Goal: Information Seeking & Learning: Learn about a topic

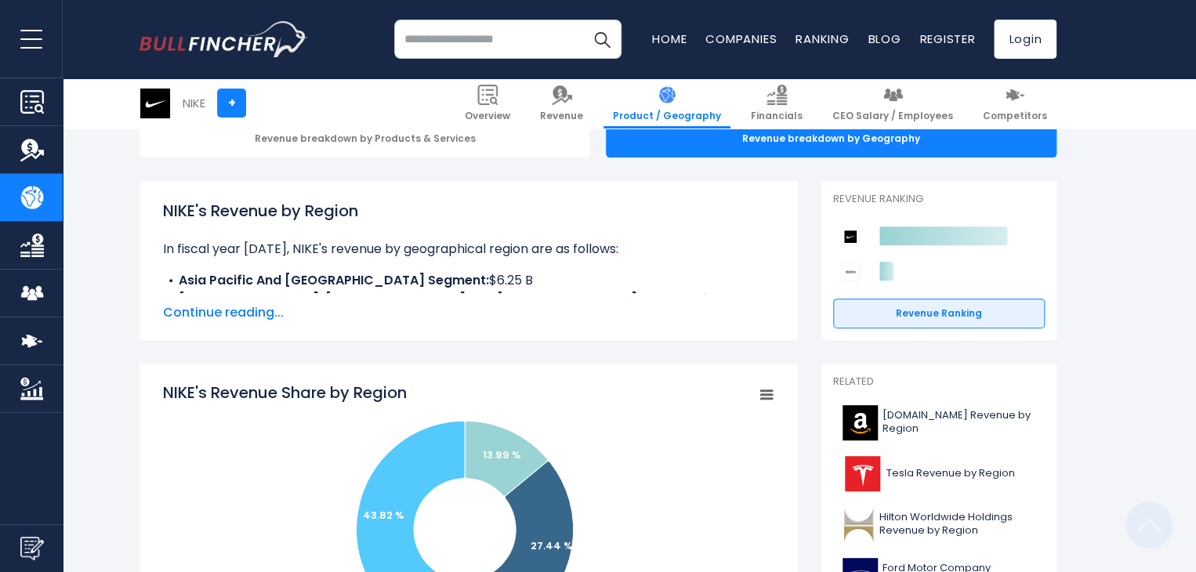
scroll to position [157, 0]
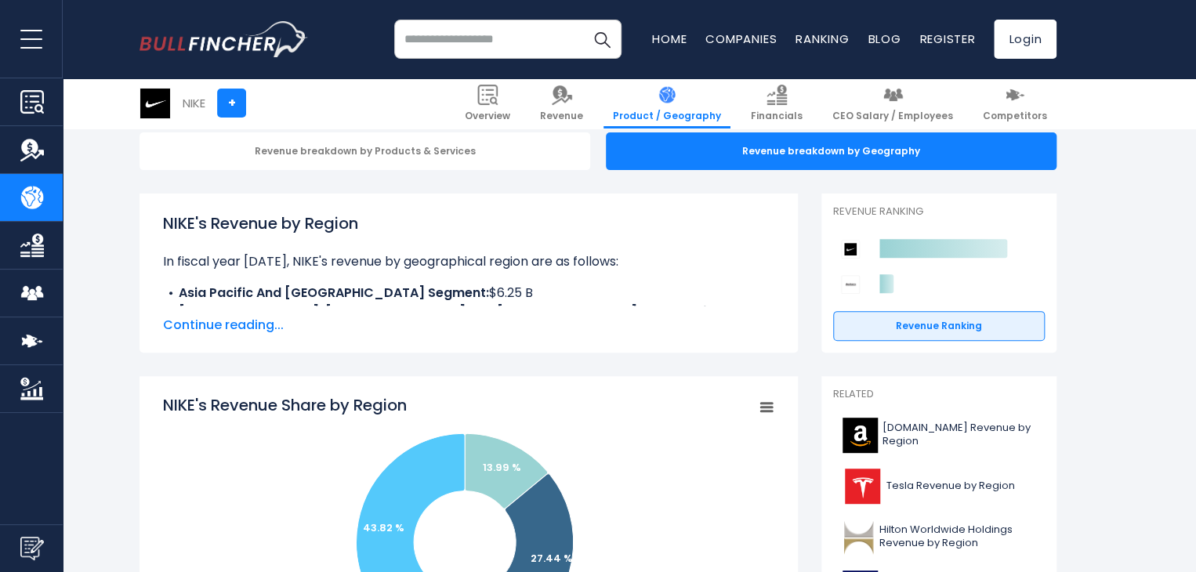
click at [768, 407] on icon "NIKE's Revenue Share by Region" at bounding box center [766, 408] width 11 height 8
click at [738, 330] on span "Continue reading..." at bounding box center [468, 325] width 611 height 19
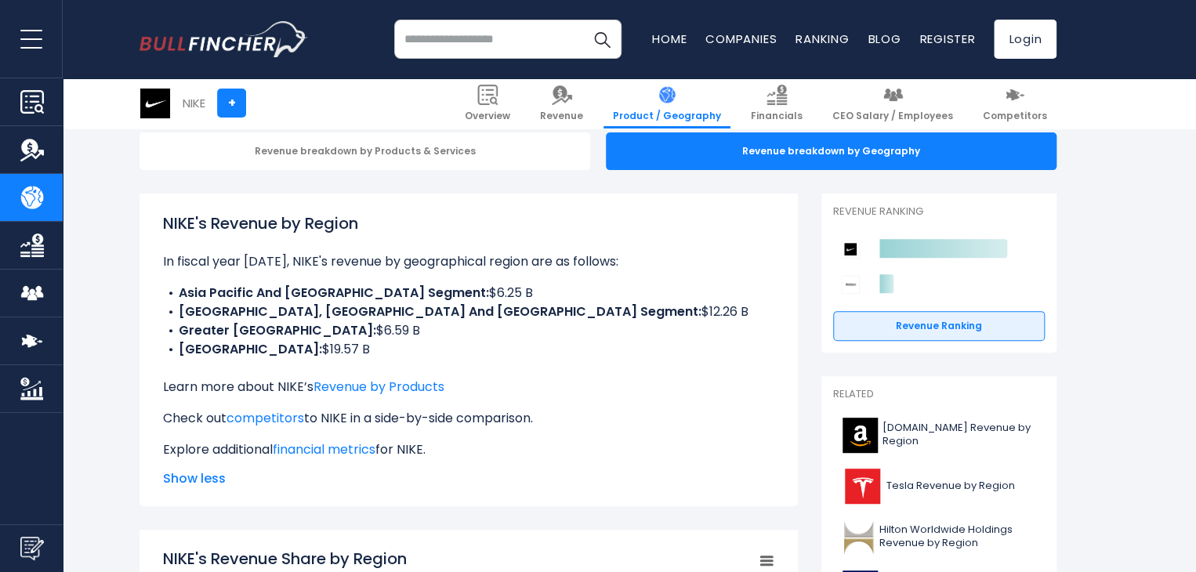
scroll to position [0, 0]
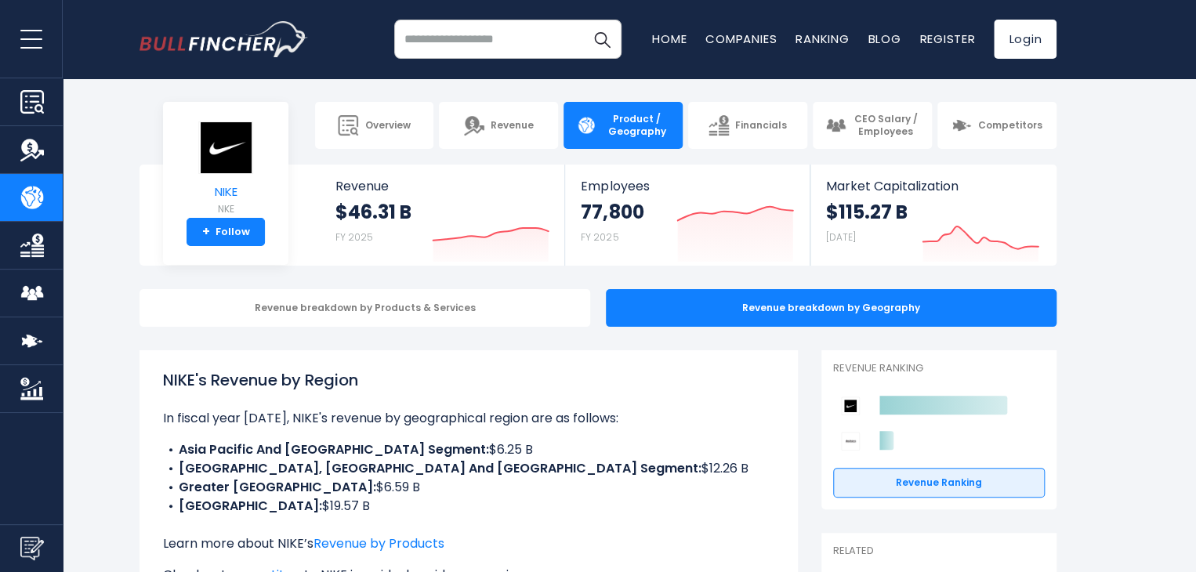
click at [230, 152] on img at bounding box center [225, 147] width 55 height 53
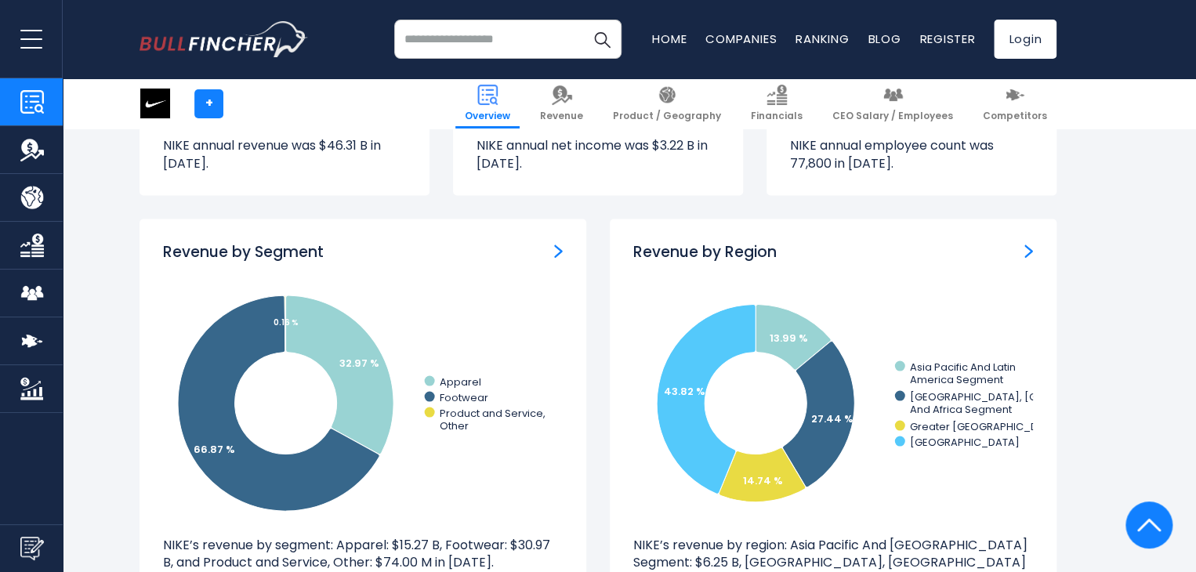
scroll to position [1411, 0]
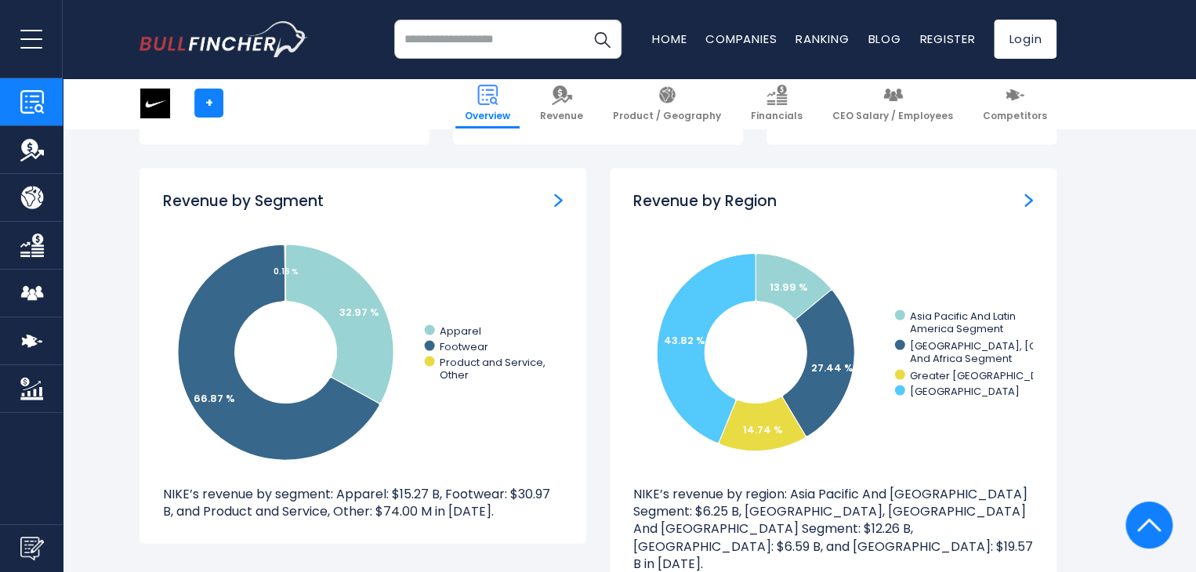
click at [556, 199] on img "Revenue by Segment" at bounding box center [558, 200] width 9 height 14
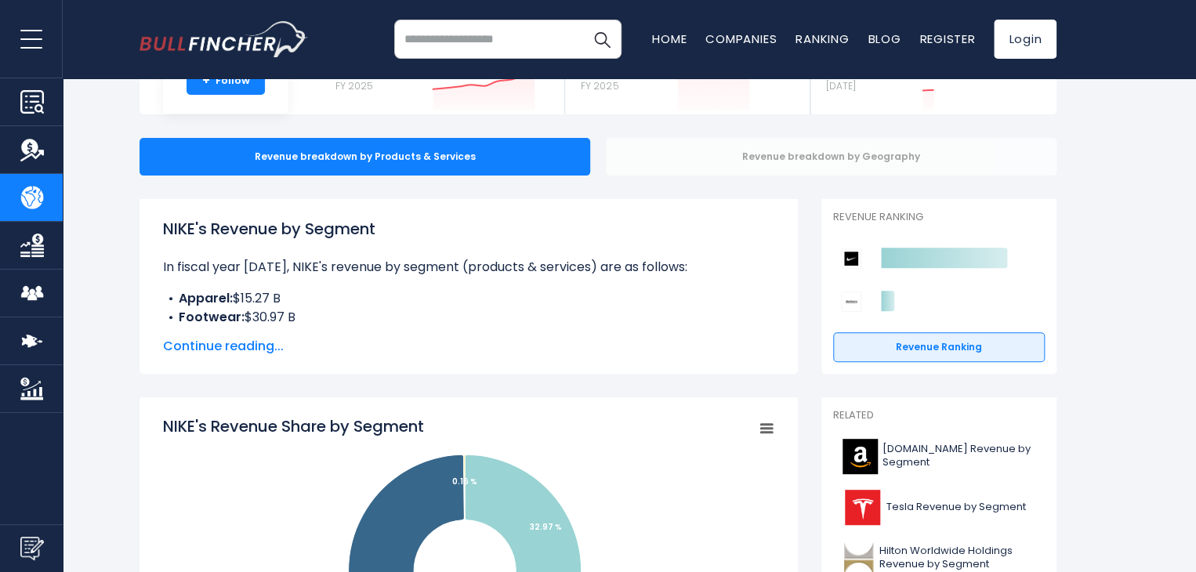
scroll to position [157, 0]
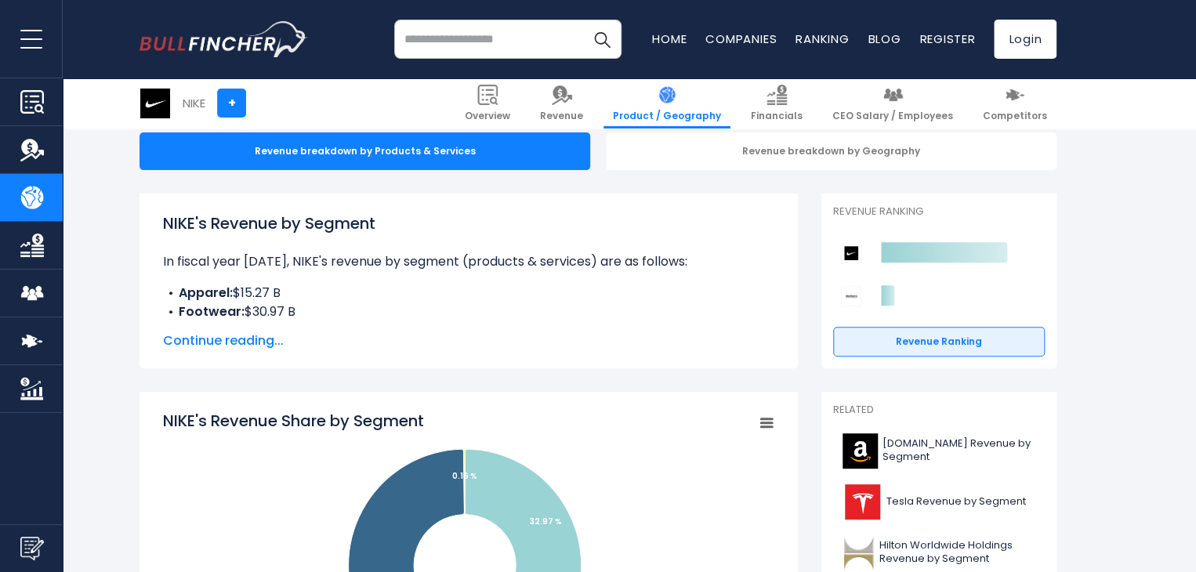
click at [239, 339] on span "Continue reading..." at bounding box center [468, 341] width 611 height 19
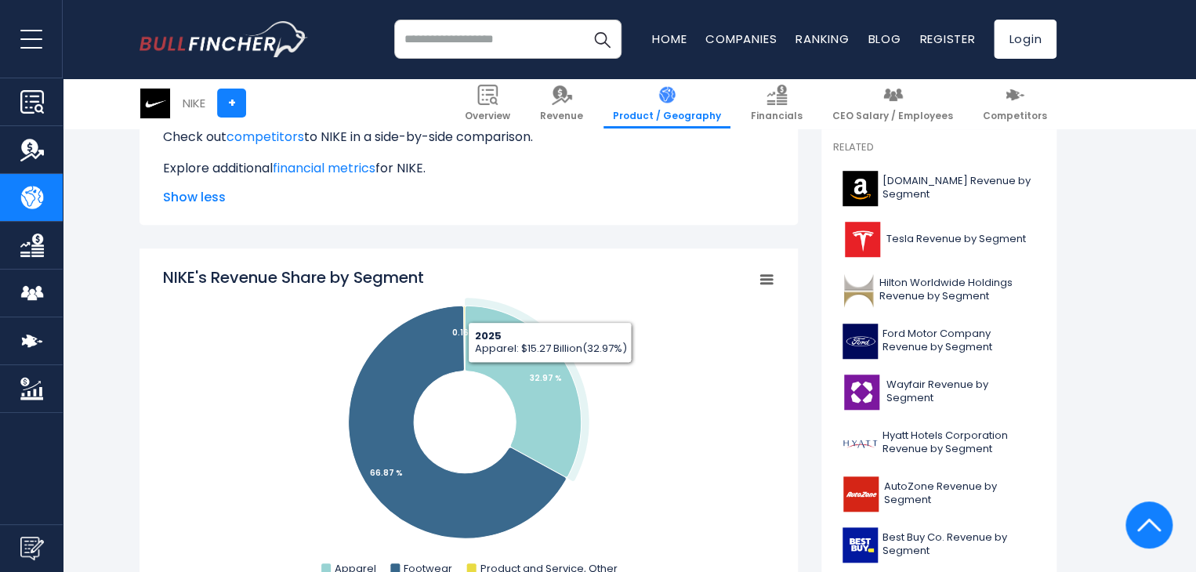
scroll to position [392, 0]
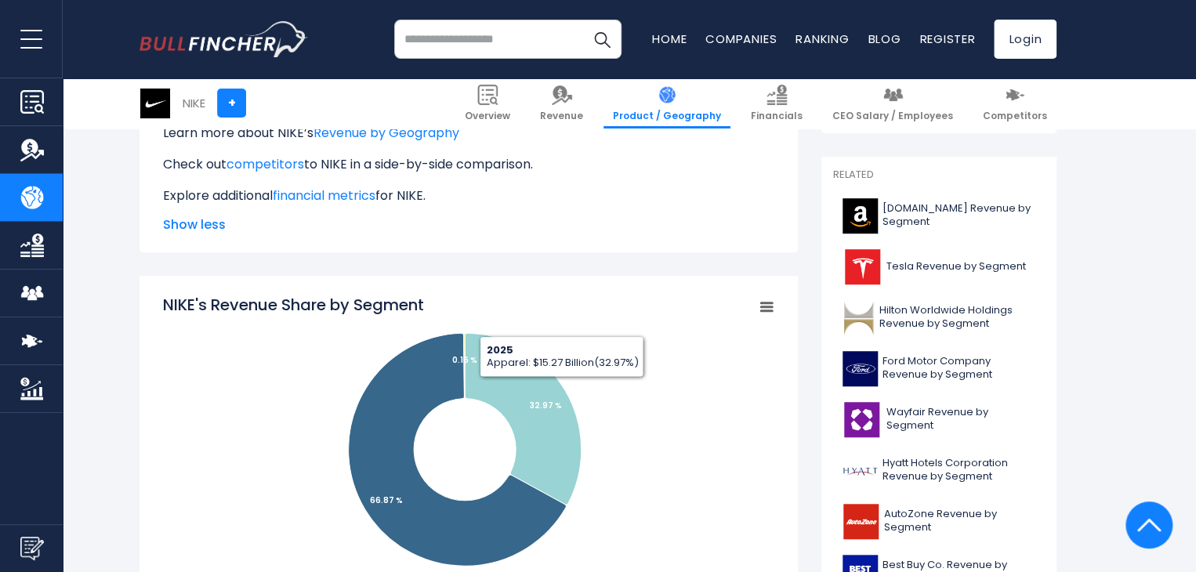
click at [762, 310] on icon "NIKE's Revenue Share by Segment" at bounding box center [766, 307] width 11 height 8
click at [342, 190] on link "financial metrics" at bounding box center [324, 196] width 103 height 18
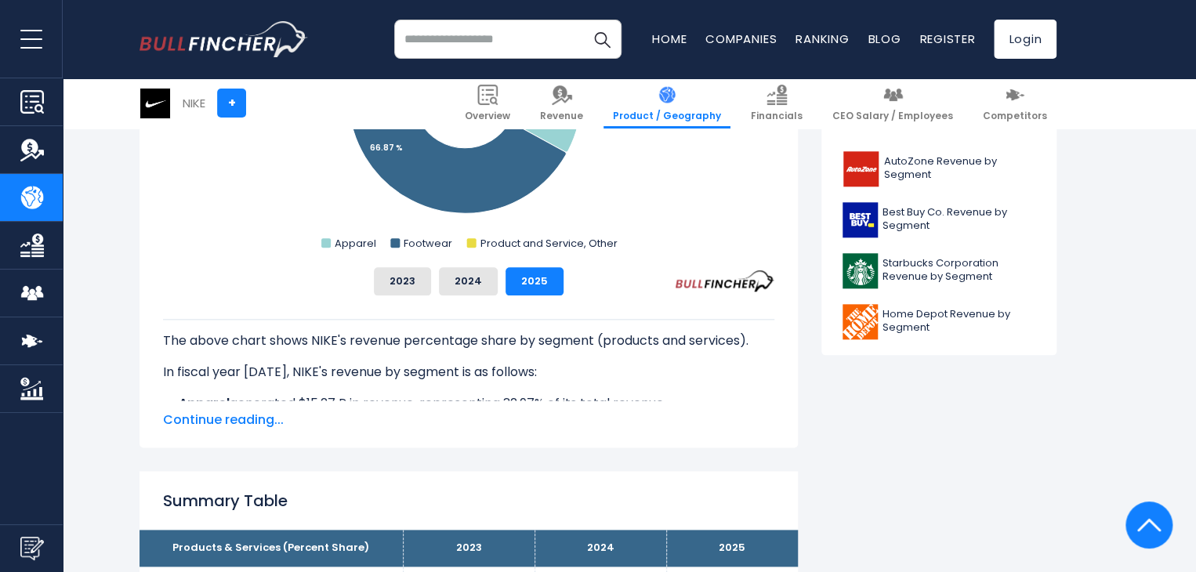
scroll to position [784, 0]
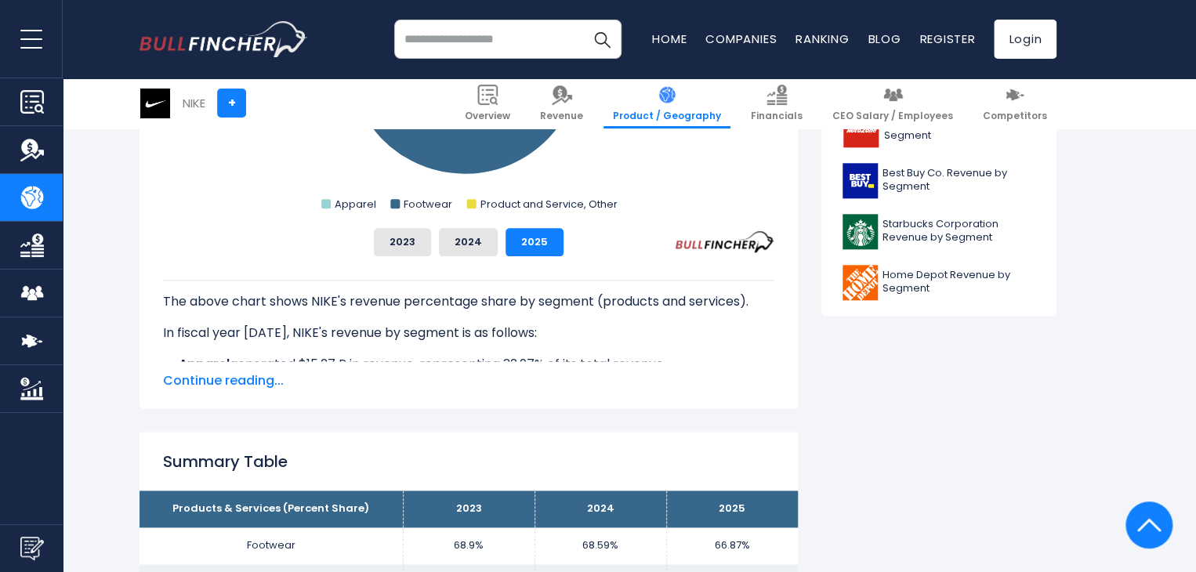
click at [275, 383] on span "Continue reading..." at bounding box center [468, 381] width 611 height 19
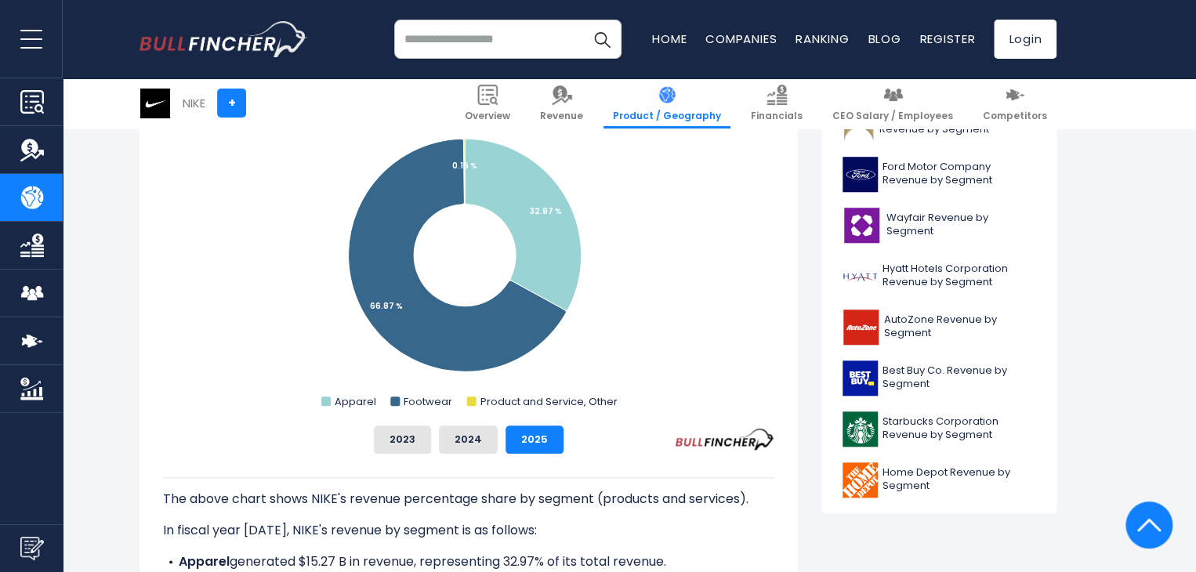
scroll to position [549, 0]
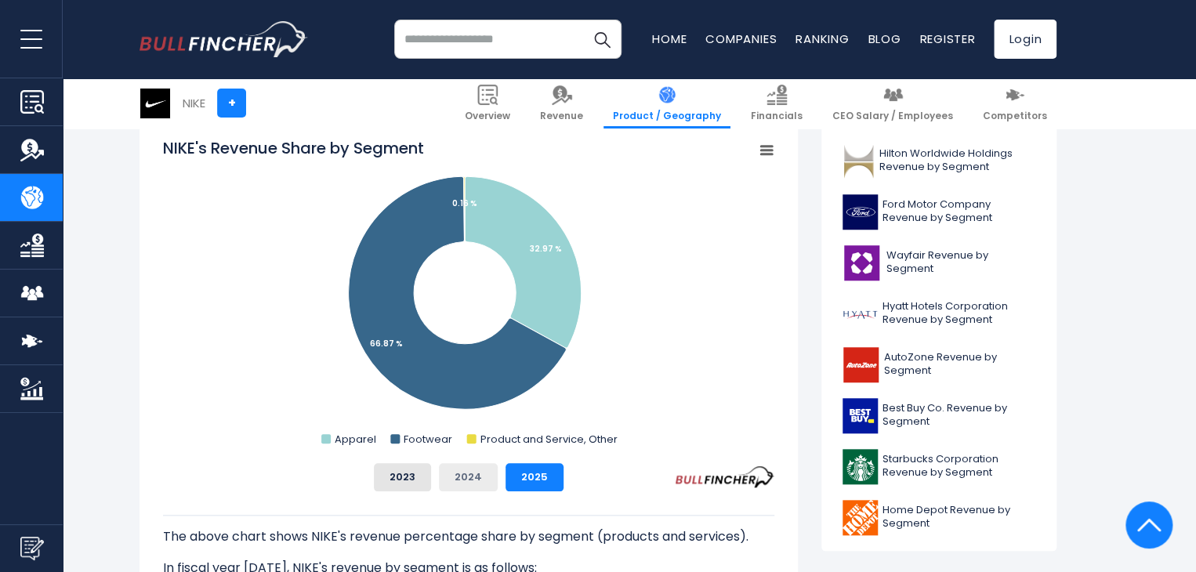
click at [477, 480] on button "2024" at bounding box center [468, 477] width 59 height 28
click at [410, 470] on button "2023" at bounding box center [402, 477] width 57 height 28
click at [468, 479] on button "2024" at bounding box center [468, 477] width 59 height 28
click at [520, 477] on button "2025" at bounding box center [535, 477] width 58 height 28
click at [404, 473] on button "2023" at bounding box center [402, 477] width 57 height 28
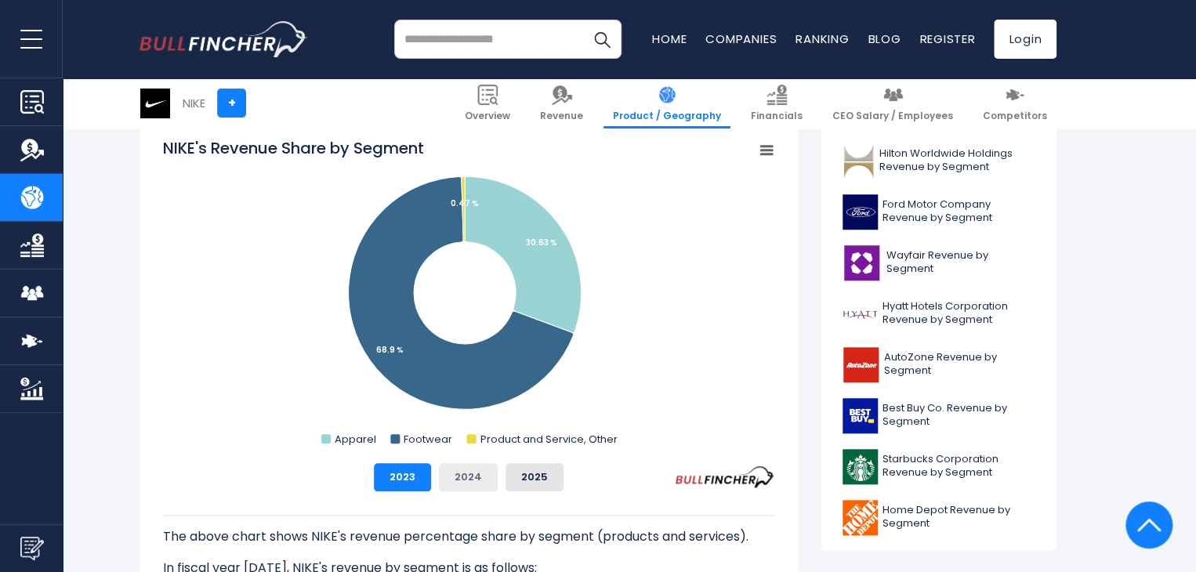
click at [467, 476] on button "2024" at bounding box center [468, 477] width 59 height 28
click at [531, 477] on button "2025" at bounding box center [535, 477] width 58 height 28
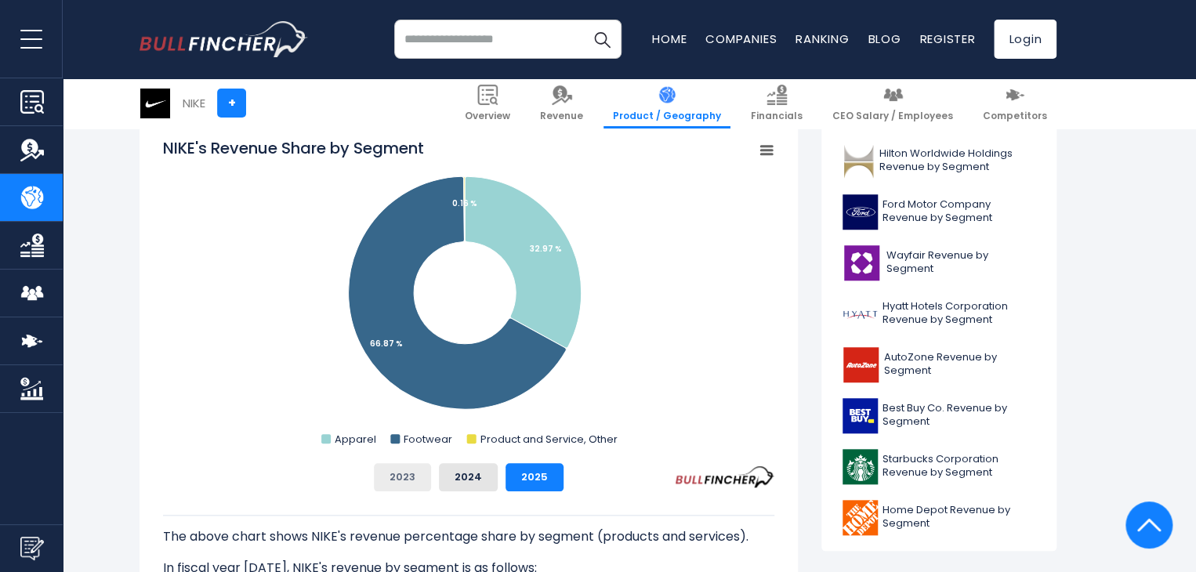
click at [413, 472] on button "2023" at bounding box center [402, 477] width 57 height 28
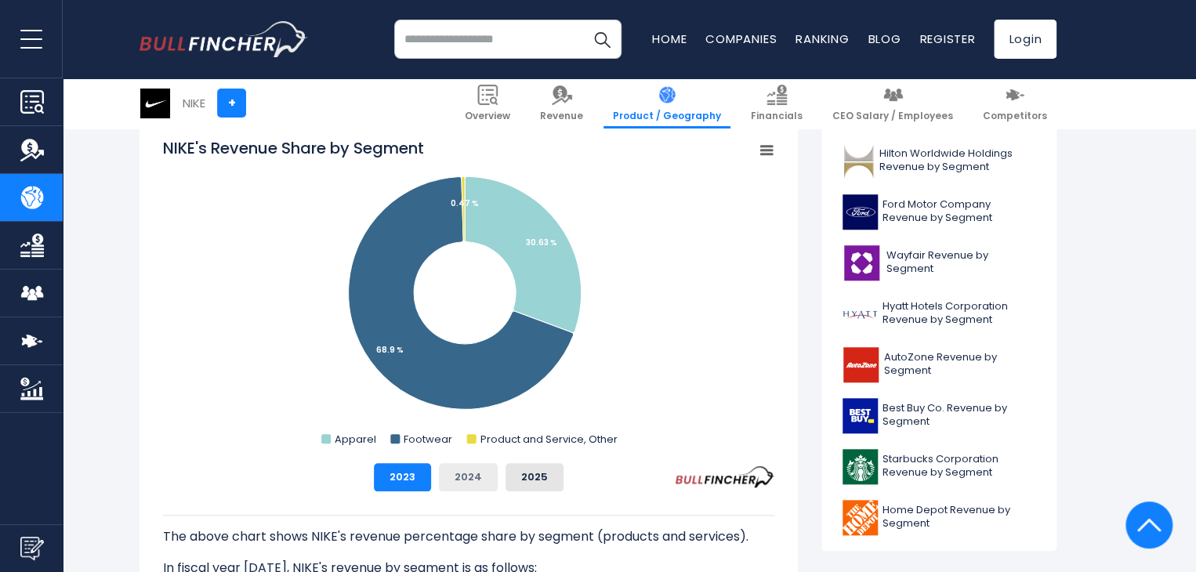
click at [464, 471] on button "2024" at bounding box center [468, 477] width 59 height 28
click at [538, 476] on button "2025" at bounding box center [535, 477] width 58 height 28
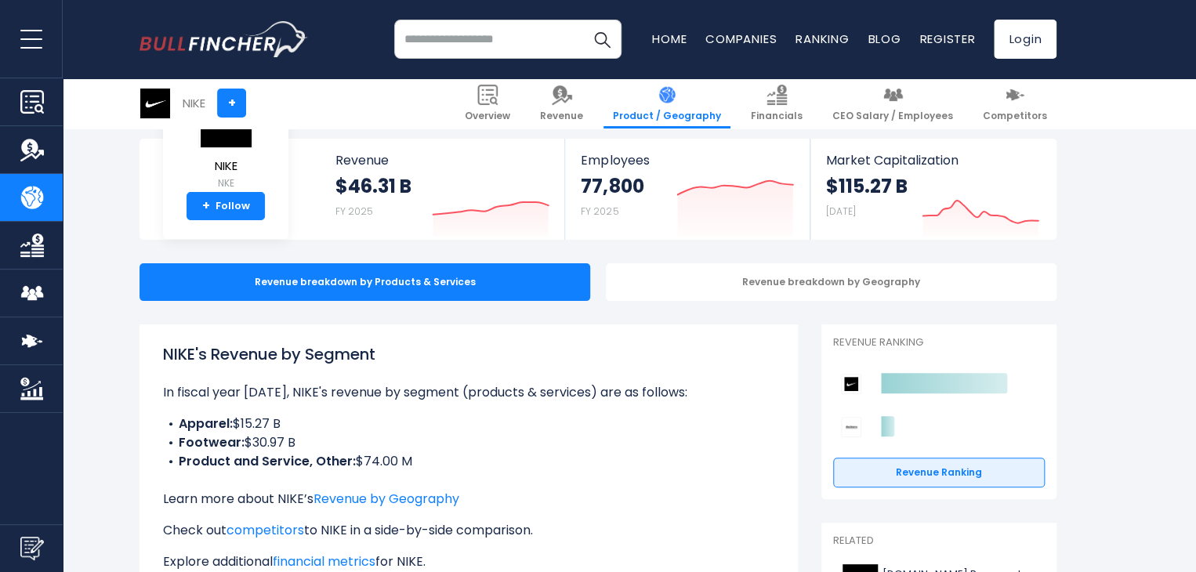
scroll to position [0, 0]
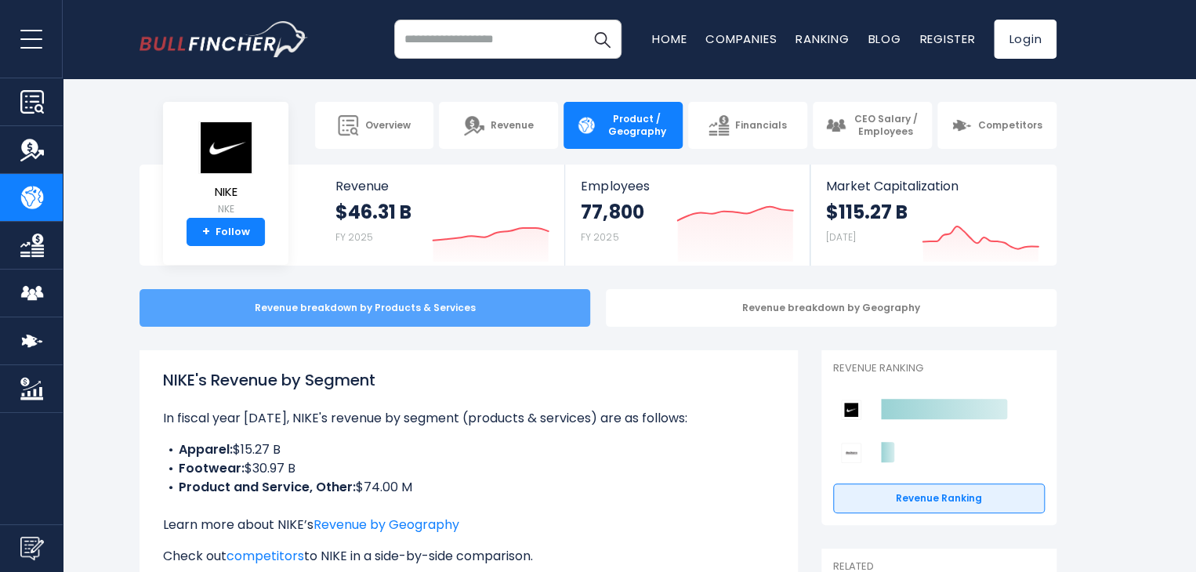
click at [388, 308] on div "Revenue breakdown by Products & Services" at bounding box center [365, 308] width 451 height 38
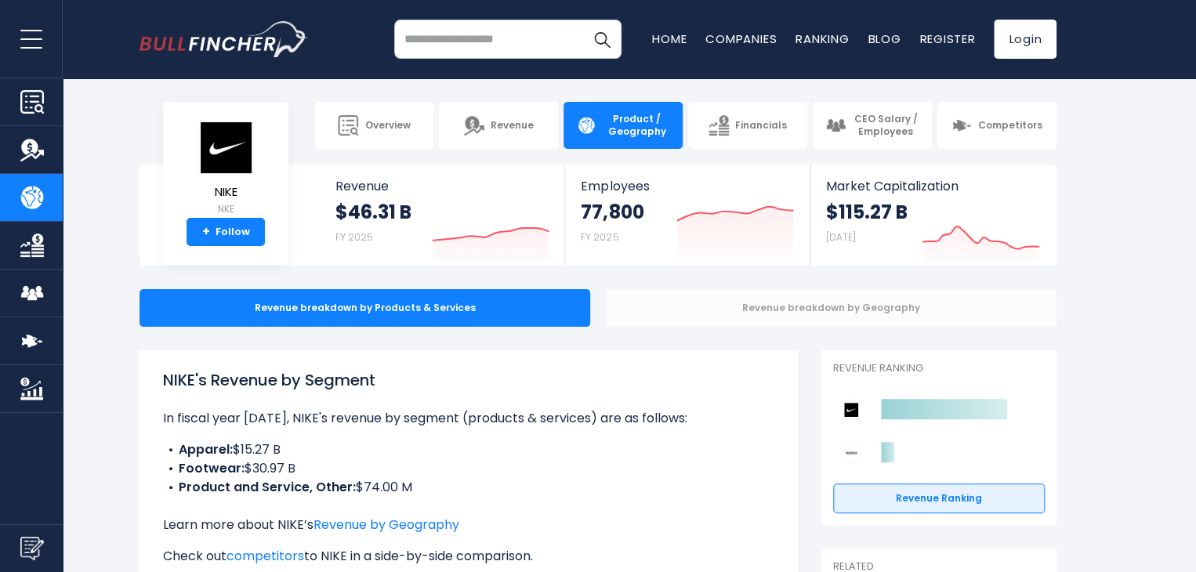
click at [787, 311] on div "Revenue breakdown by Geography" at bounding box center [831, 308] width 451 height 38
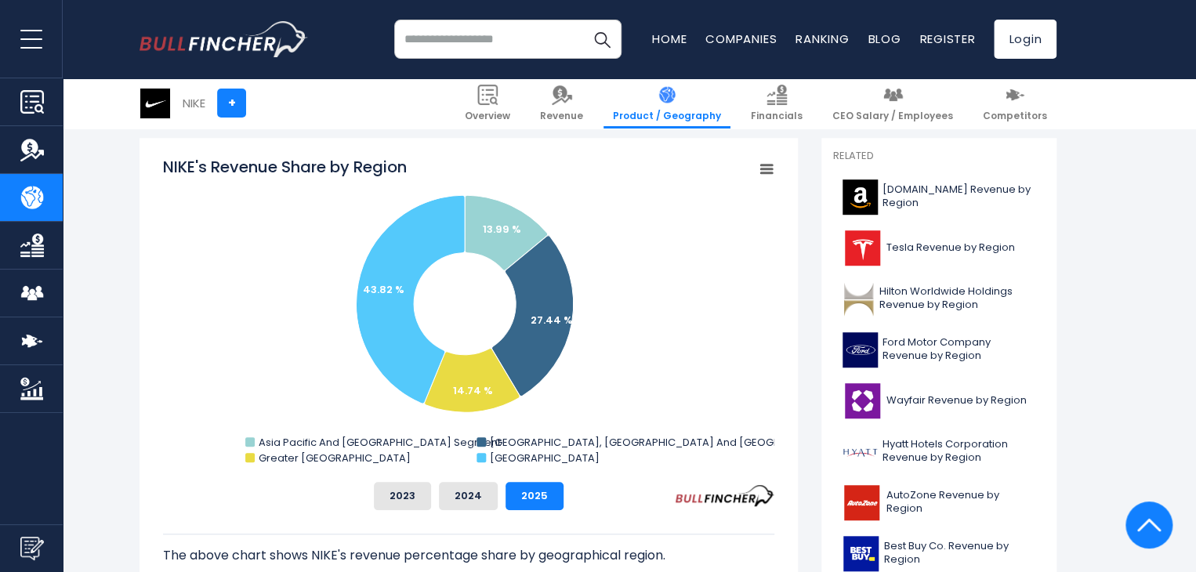
scroll to position [392, 0]
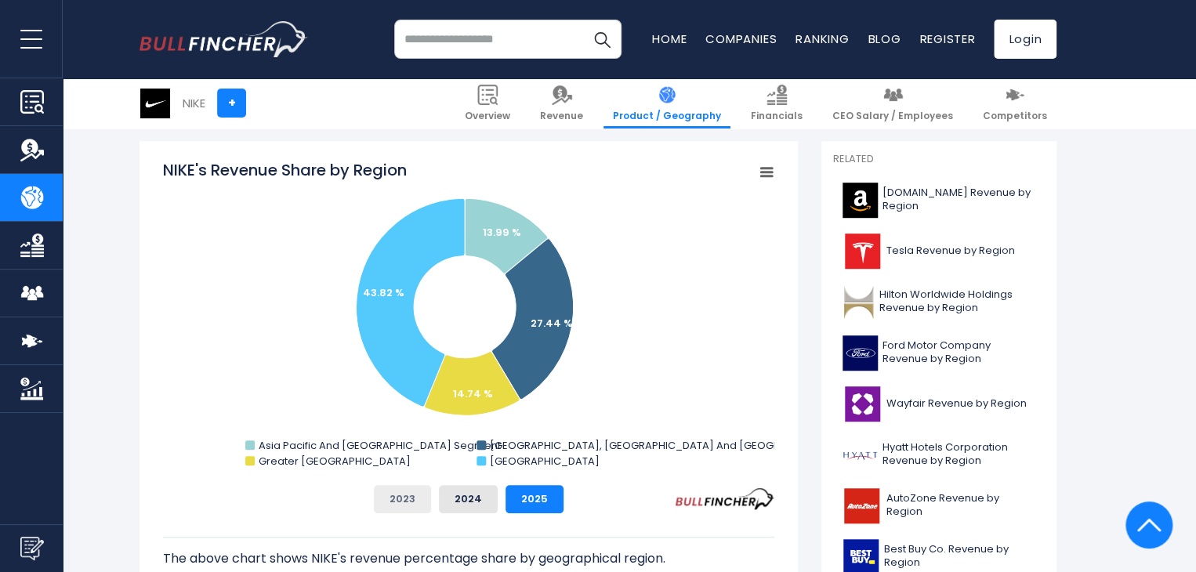
click at [392, 502] on button "2023" at bounding box center [402, 499] width 57 height 28
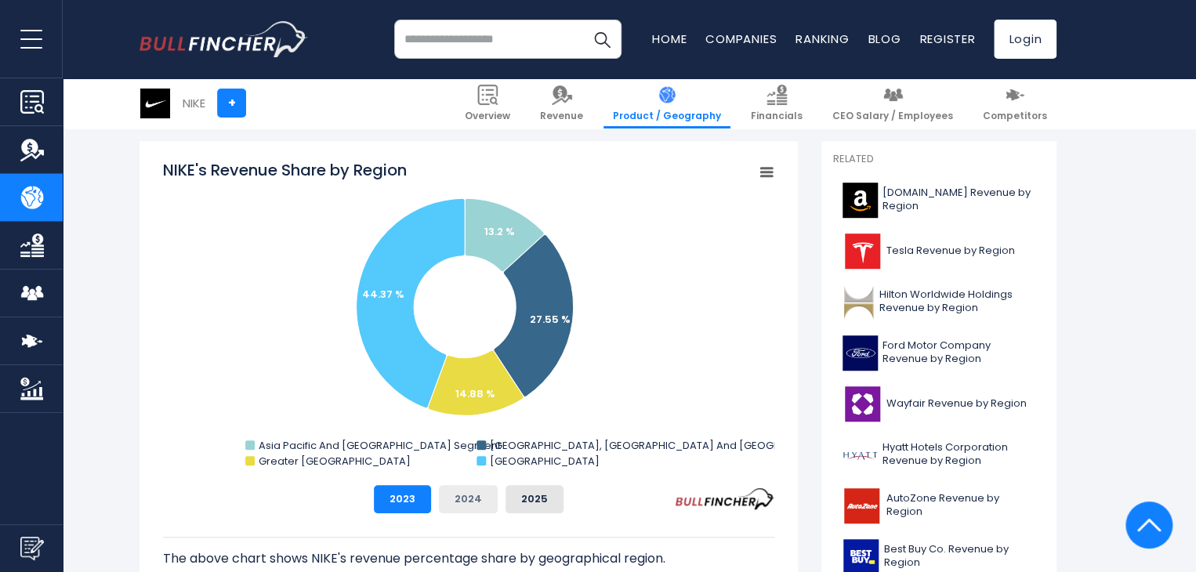
click at [458, 500] on button "2024" at bounding box center [468, 499] width 59 height 28
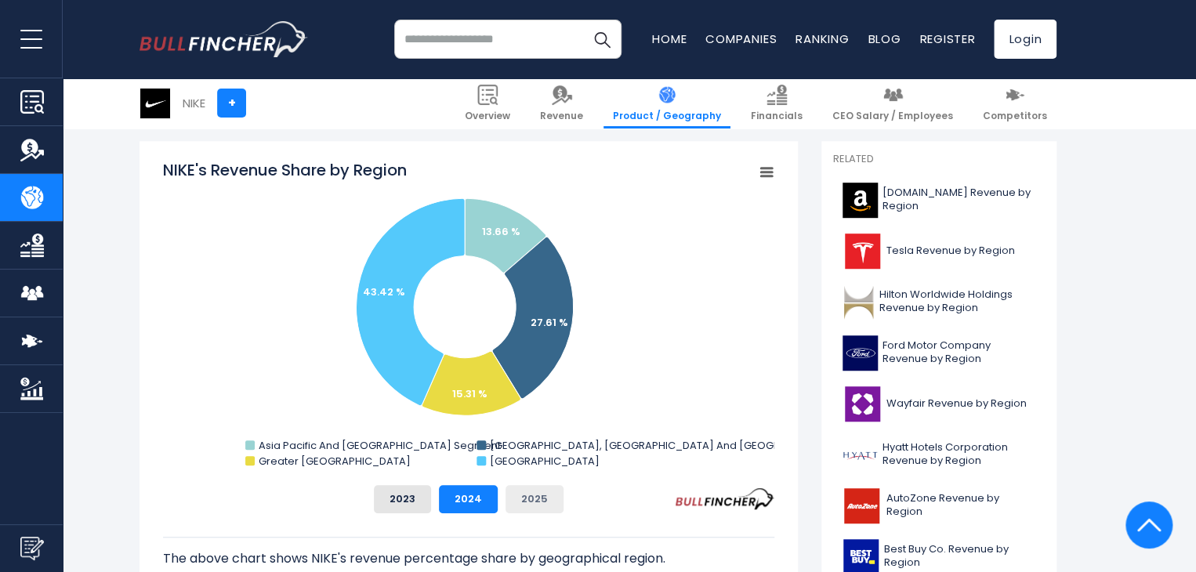
click at [516, 495] on button "2025" at bounding box center [535, 499] width 58 height 28
click at [395, 502] on button "2023" at bounding box center [402, 499] width 57 height 28
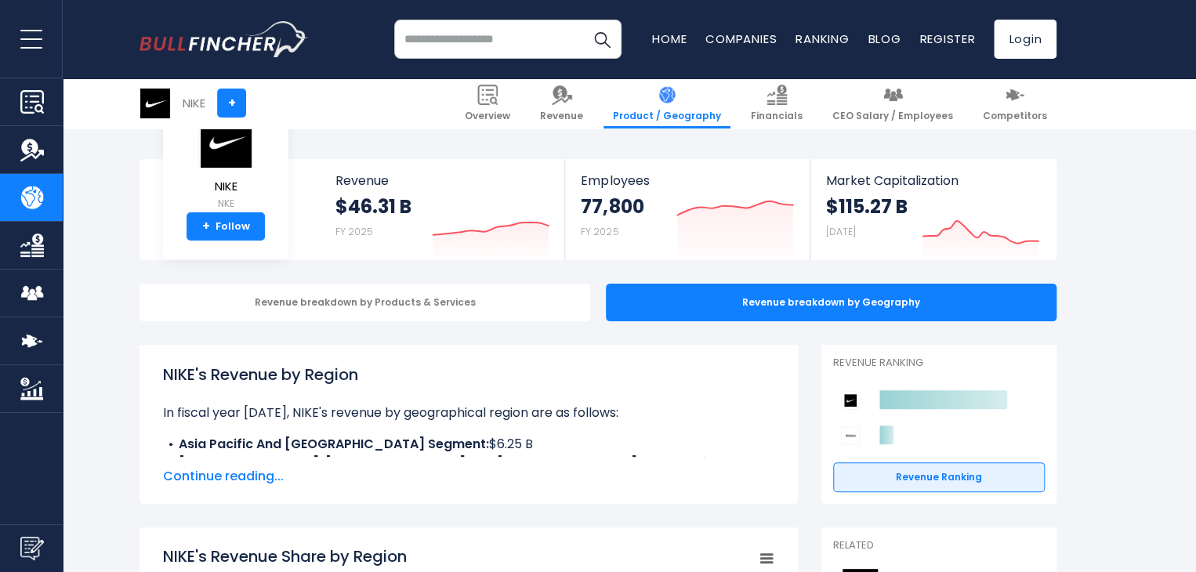
scroll to position [0, 0]
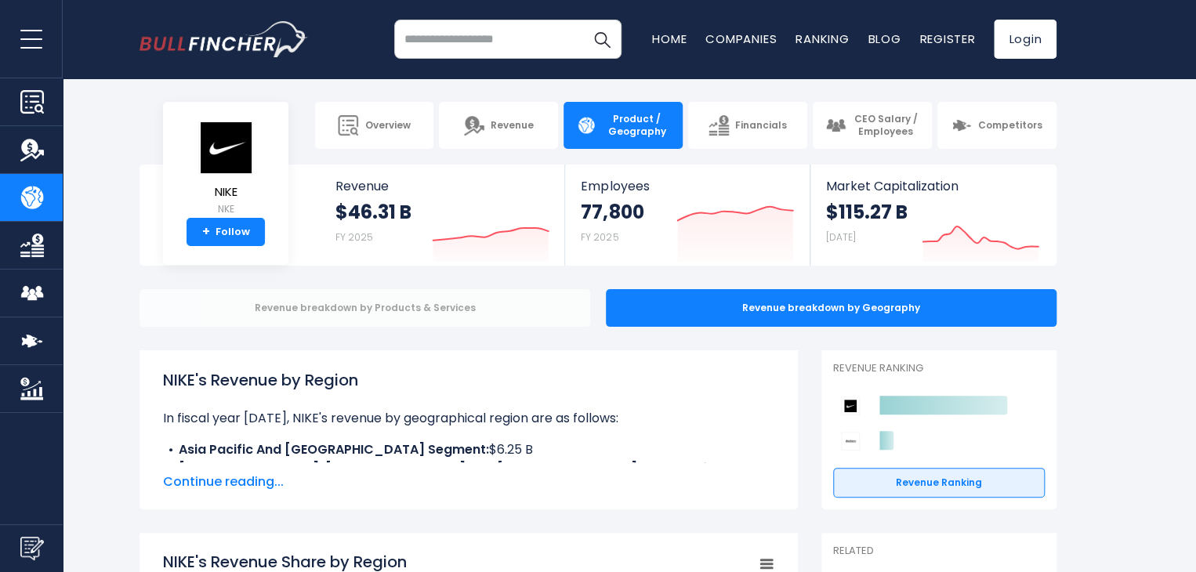
click at [419, 308] on div "Revenue breakdown by Products & Services" at bounding box center [365, 308] width 451 height 38
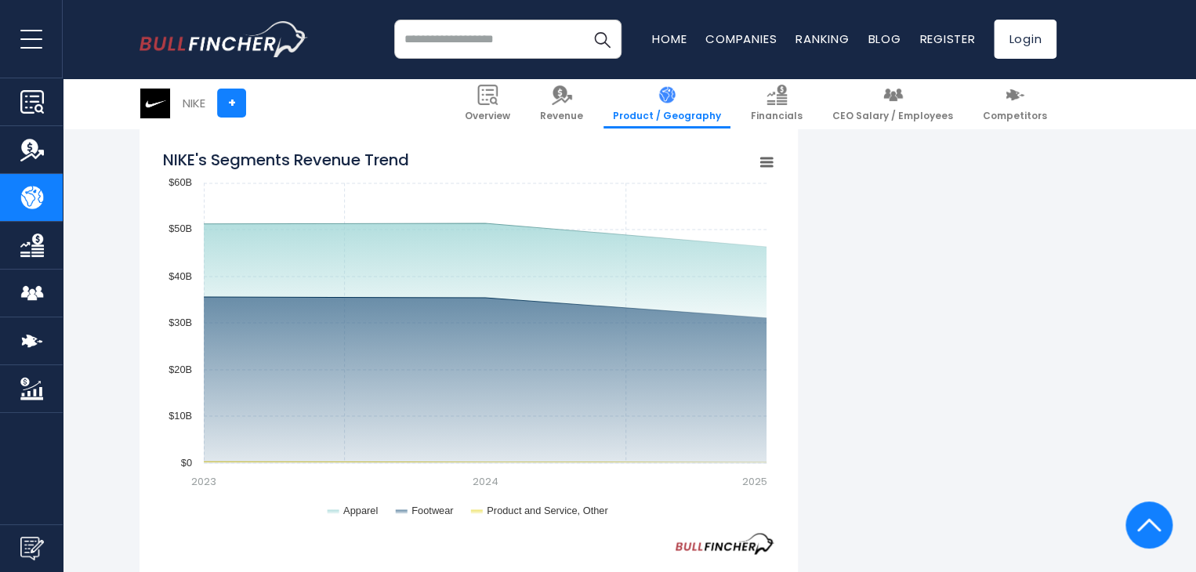
scroll to position [1230, 0]
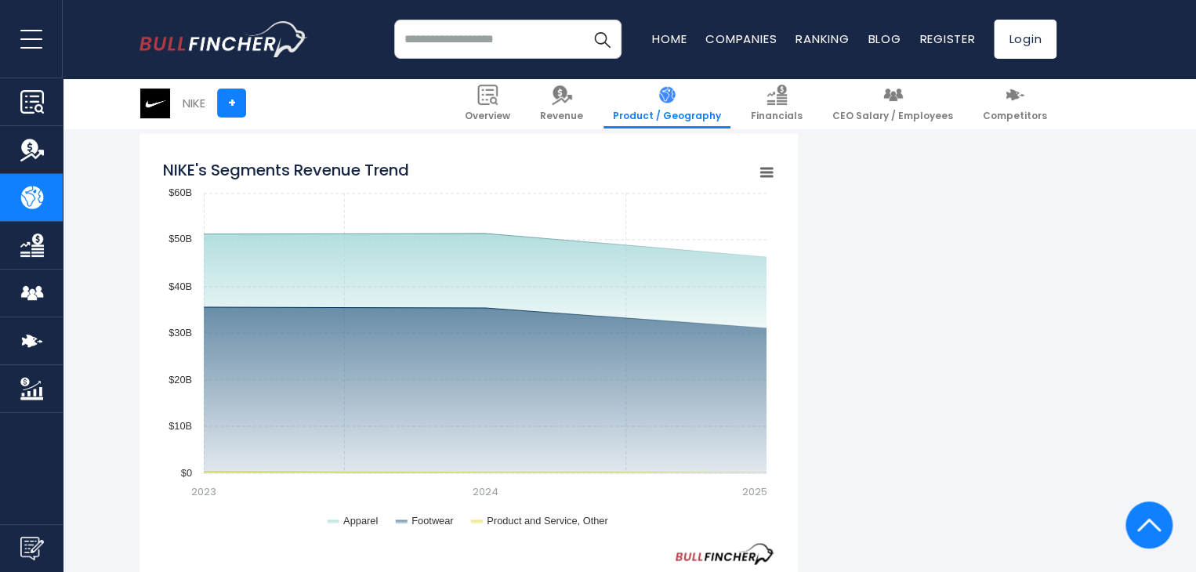
click at [763, 166] on rect "NIKE's Segments Revenue Trend" at bounding box center [767, 172] width 22 height 22
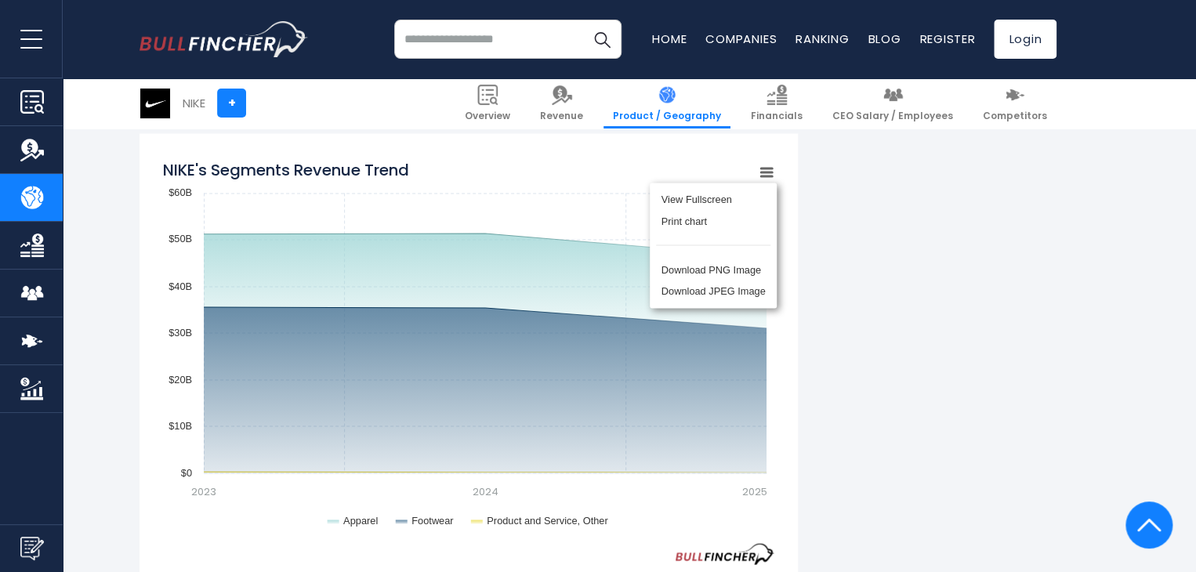
drag, startPoint x: 912, startPoint y: 221, endPoint x: 1008, endPoint y: 263, distance: 104.3
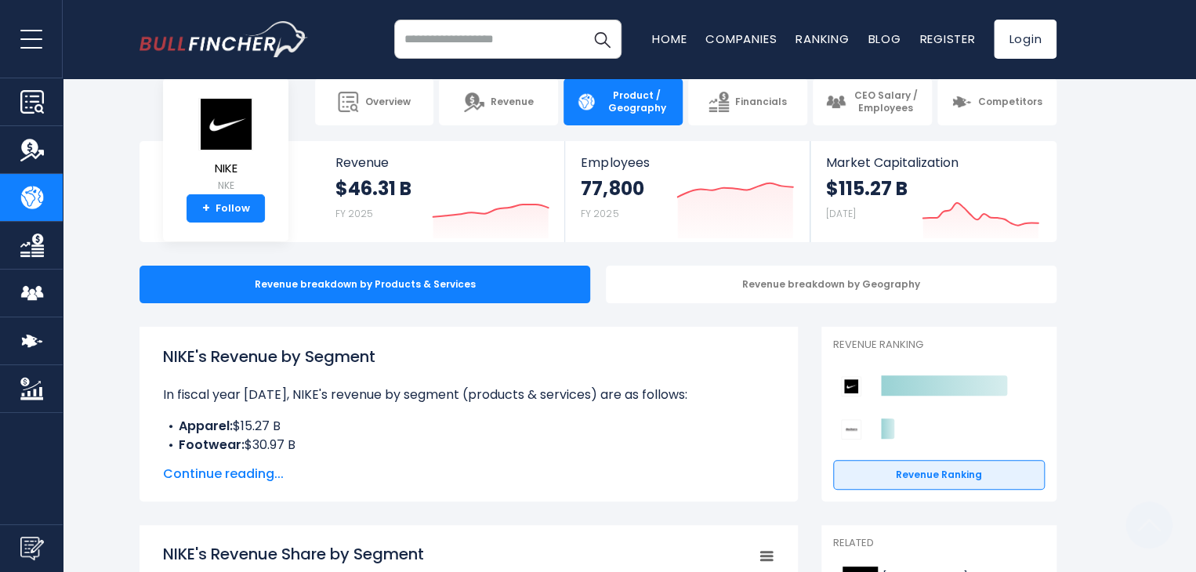
scroll to position [0, 0]
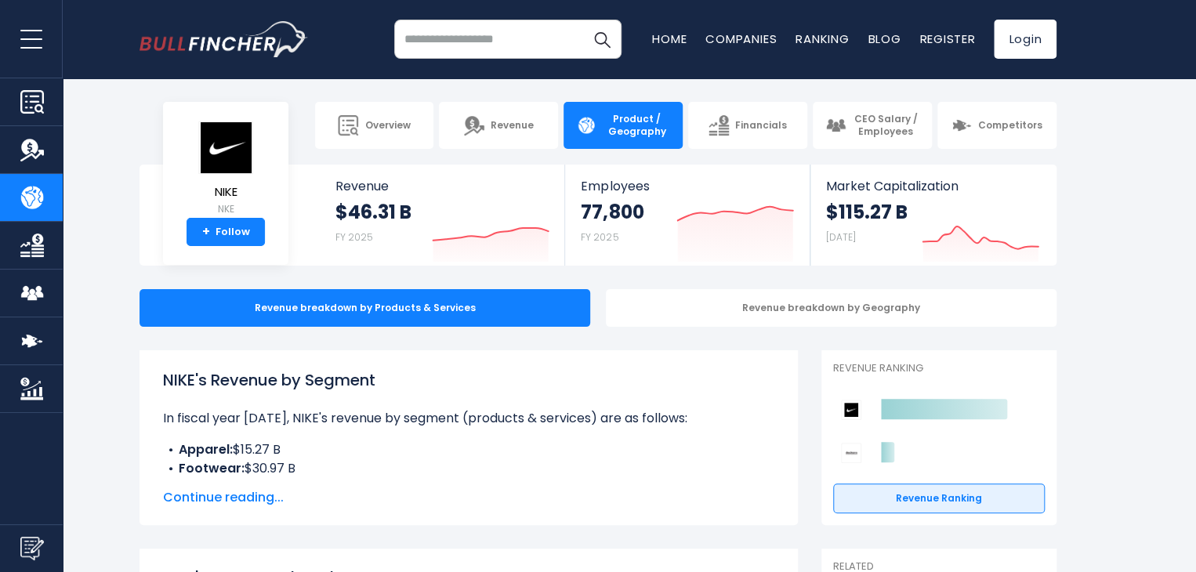
click at [201, 38] on img "Go to homepage" at bounding box center [224, 39] width 169 height 36
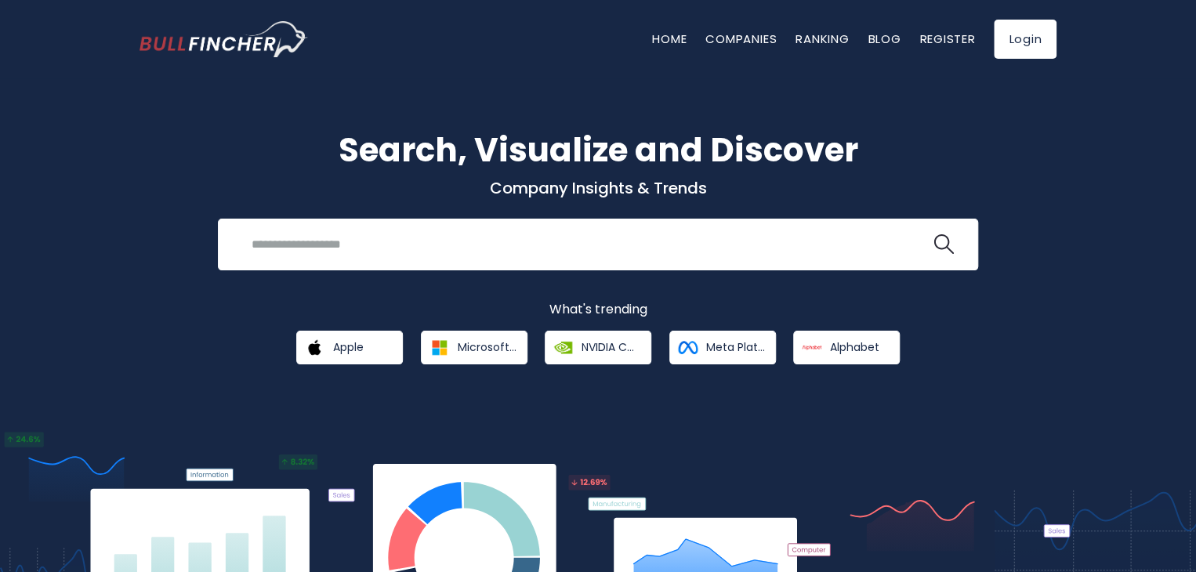
drag, startPoint x: 1181, startPoint y: 0, endPoint x: 912, endPoint y: 118, distance: 294.1
click at [912, 118] on div "Search, Visualize and Discover Company Insights & Trends Recent searches Trendi…" at bounding box center [598, 372] width 1196 height 634
click at [464, 237] on input "search" at bounding box center [586, 244] width 688 height 29
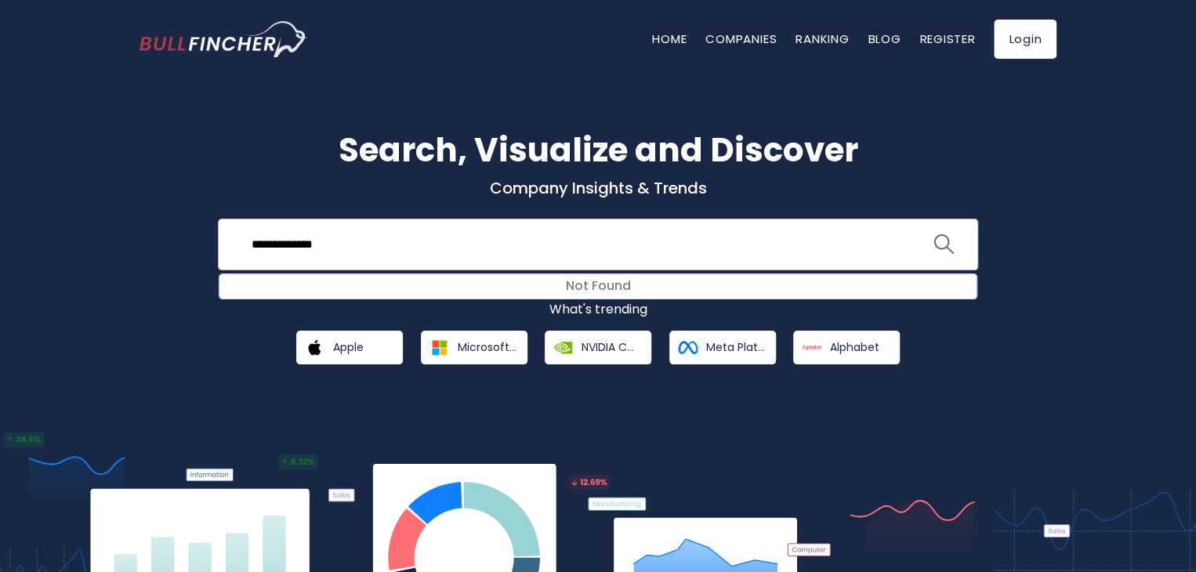
click at [944, 242] on img "search icon" at bounding box center [943, 244] width 20 height 20
click at [354, 242] on input "**********" at bounding box center [586, 244] width 688 height 29
click at [294, 245] on input "**********" at bounding box center [586, 244] width 688 height 29
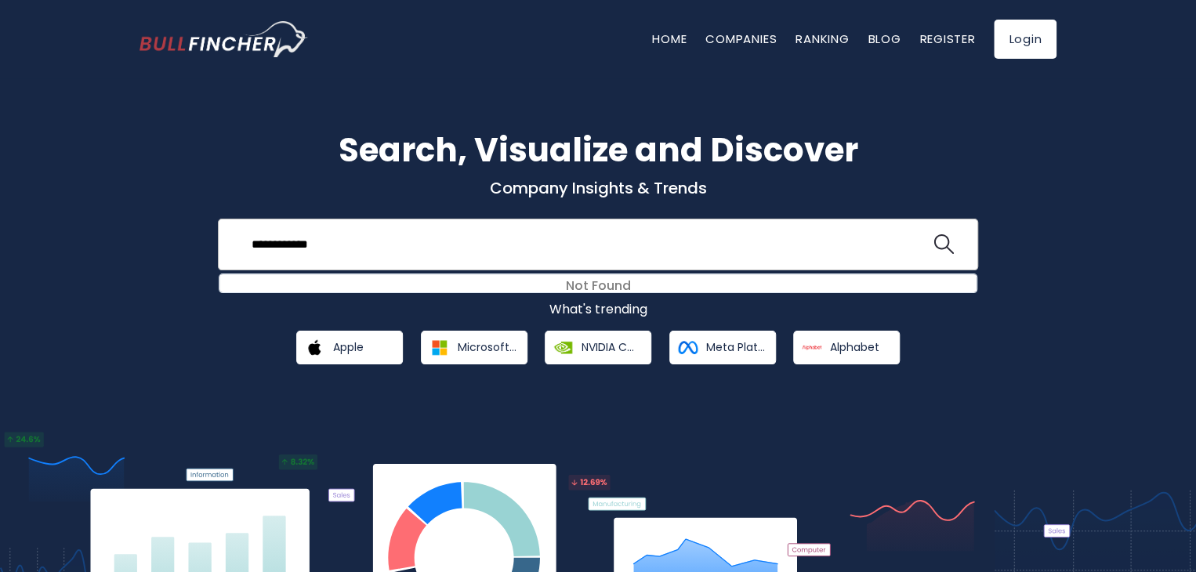
click at [388, 251] on input "**********" at bounding box center [586, 244] width 688 height 29
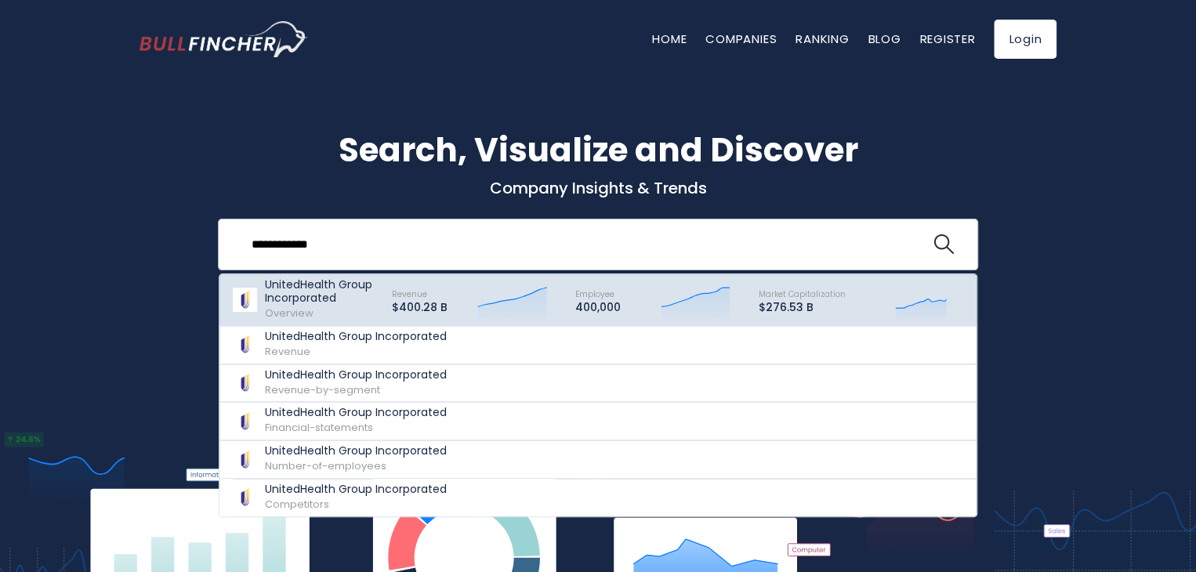
type input "**********"
click at [323, 287] on p "UnitedHealth Group Incorporated" at bounding box center [321, 291] width 113 height 27
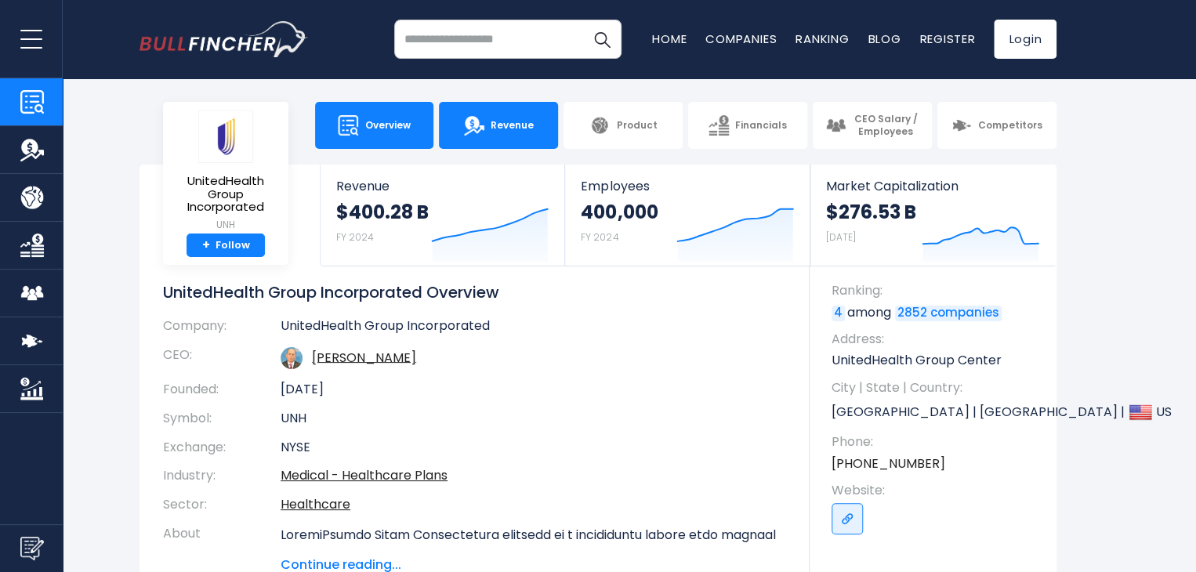
click at [495, 126] on span "Revenue" at bounding box center [512, 125] width 43 height 13
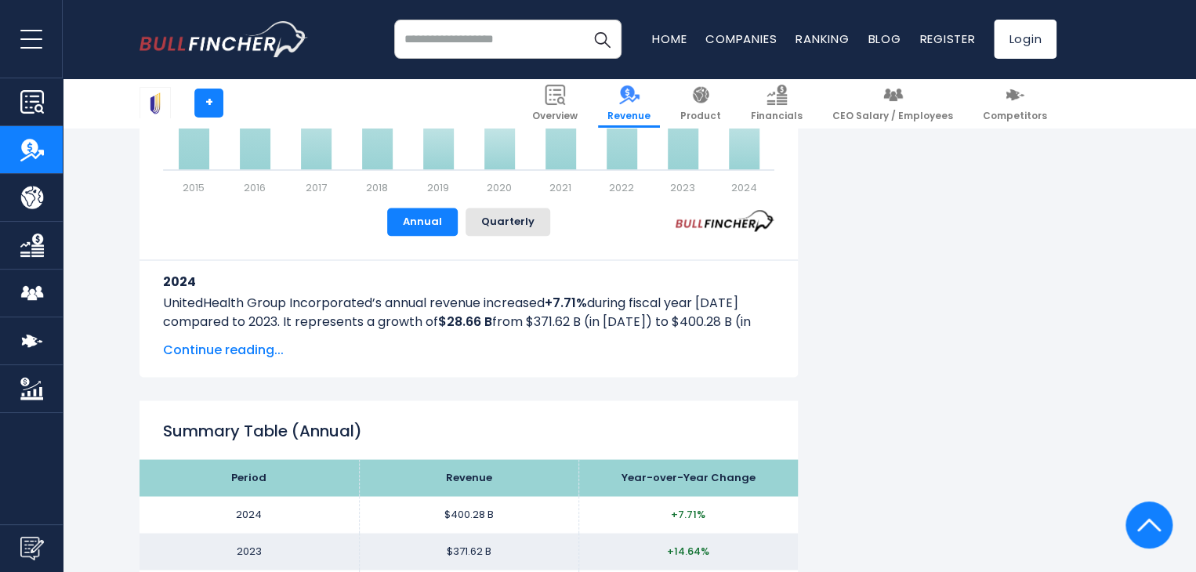
scroll to position [1254, 0]
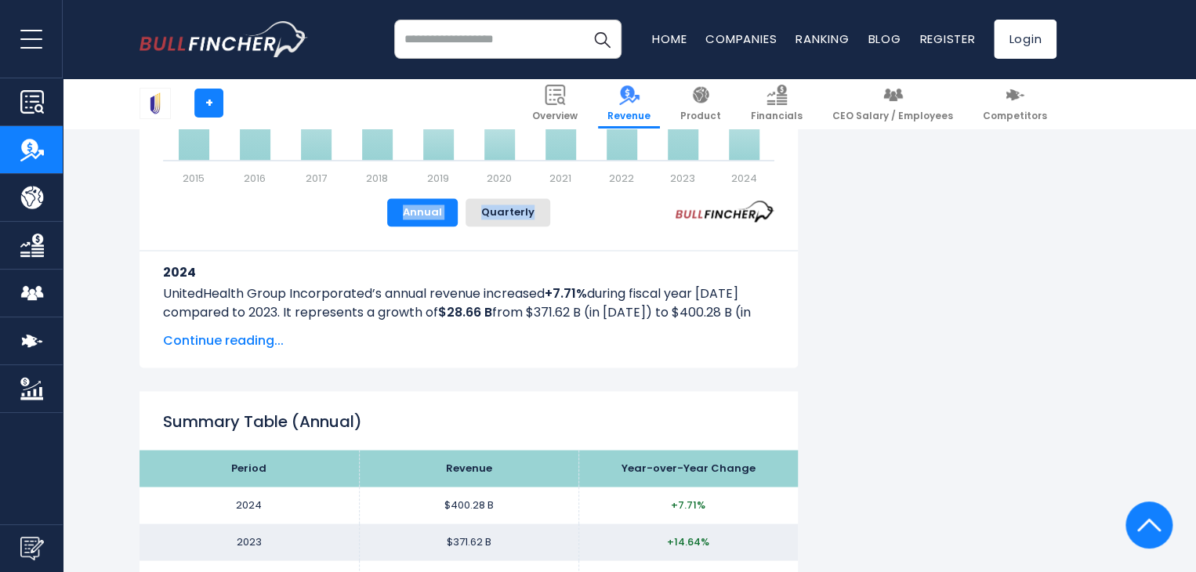
drag, startPoint x: 1194, startPoint y: 161, endPoint x: 1191, endPoint y: 214, distance: 52.6
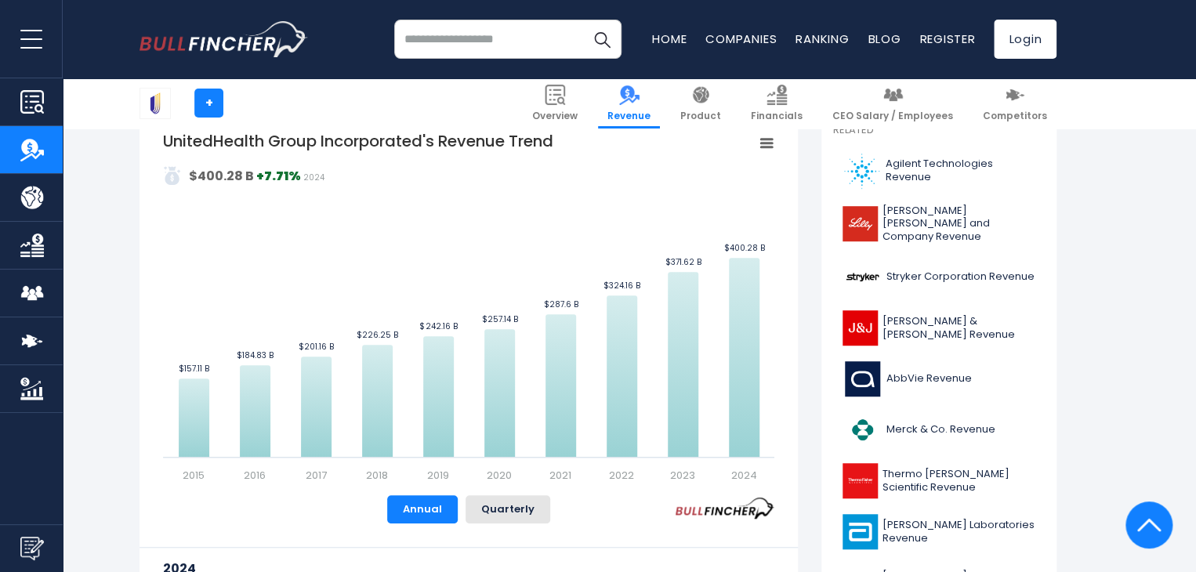
scroll to position [313, 0]
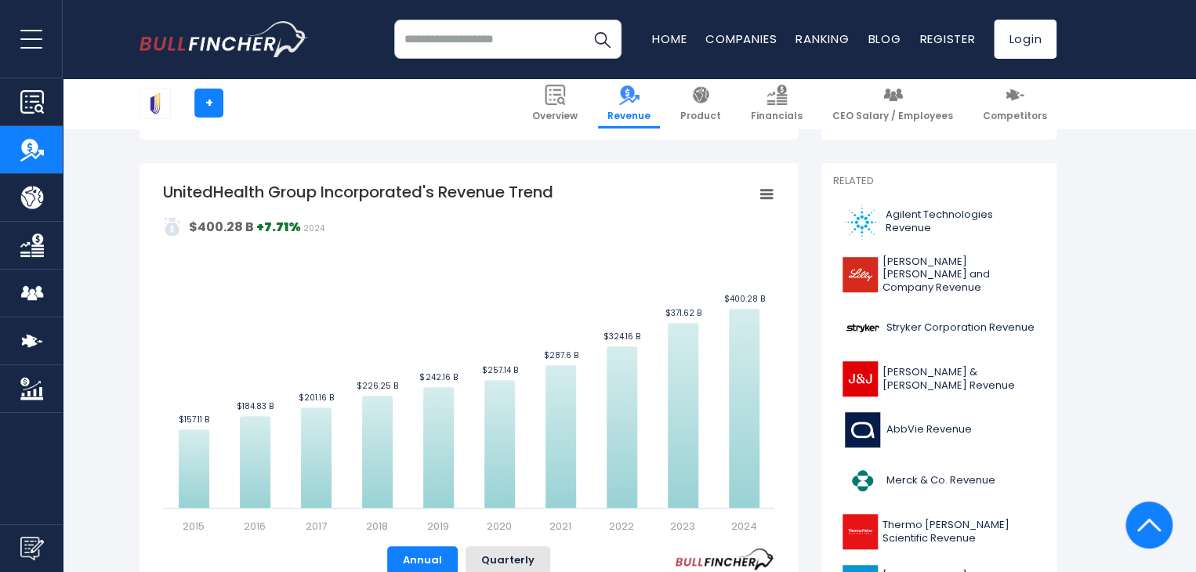
click at [765, 194] on icon "UnitedHealth Group Incorporated's Revenue Trend" at bounding box center [766, 194] width 11 height 8
click at [39, 239] on img "Company Financials" at bounding box center [32, 246] width 24 height 24
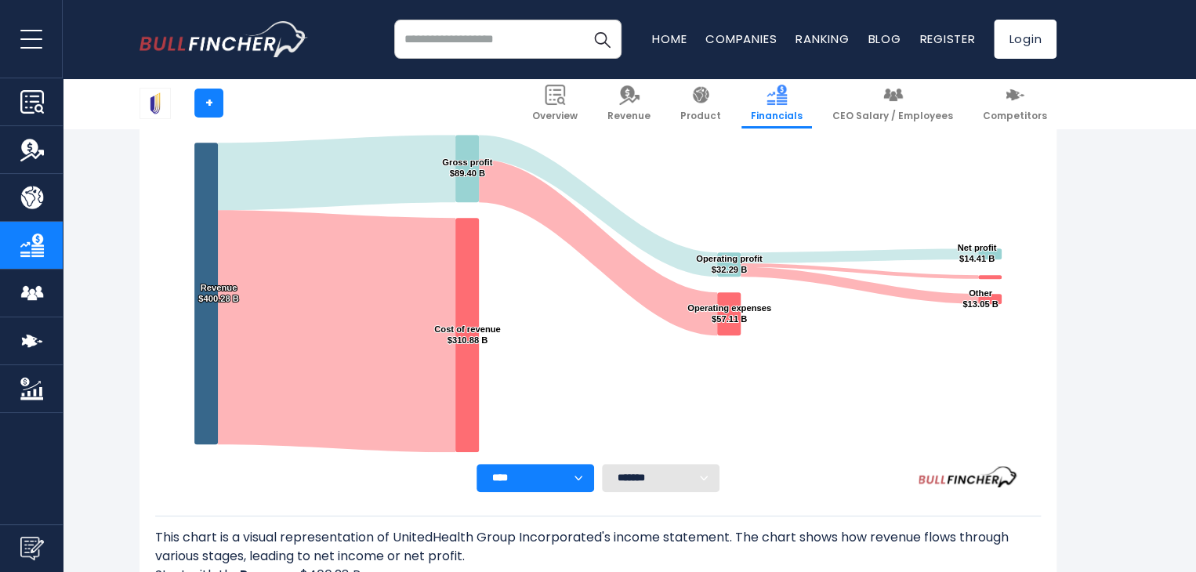
scroll to position [321, 0]
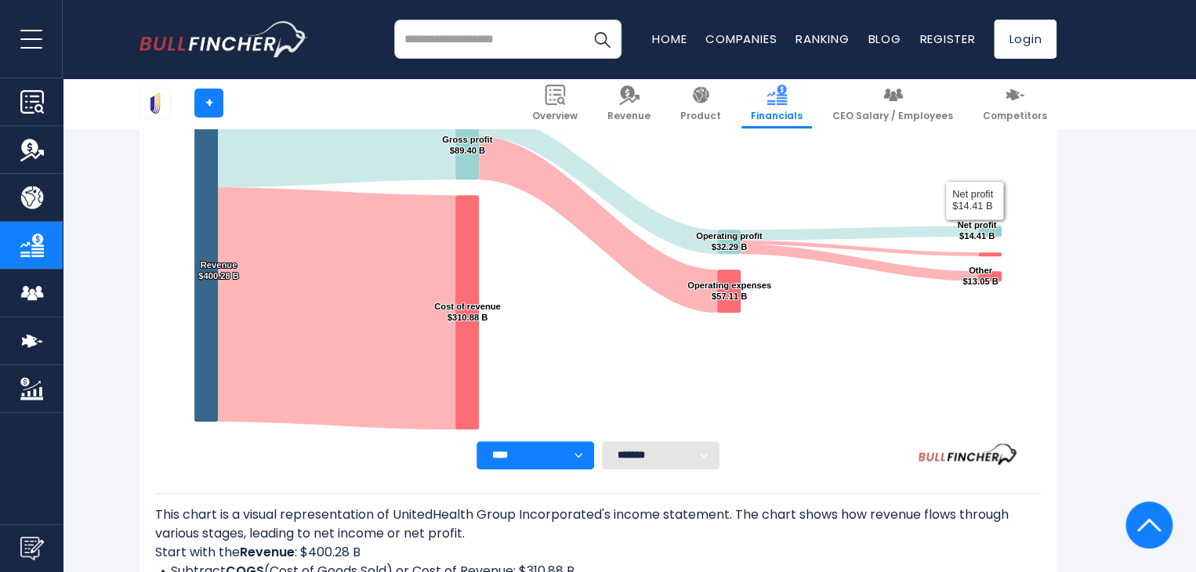
click at [574, 455] on select "**** **** **** **** **** ****" at bounding box center [536, 455] width 118 height 28
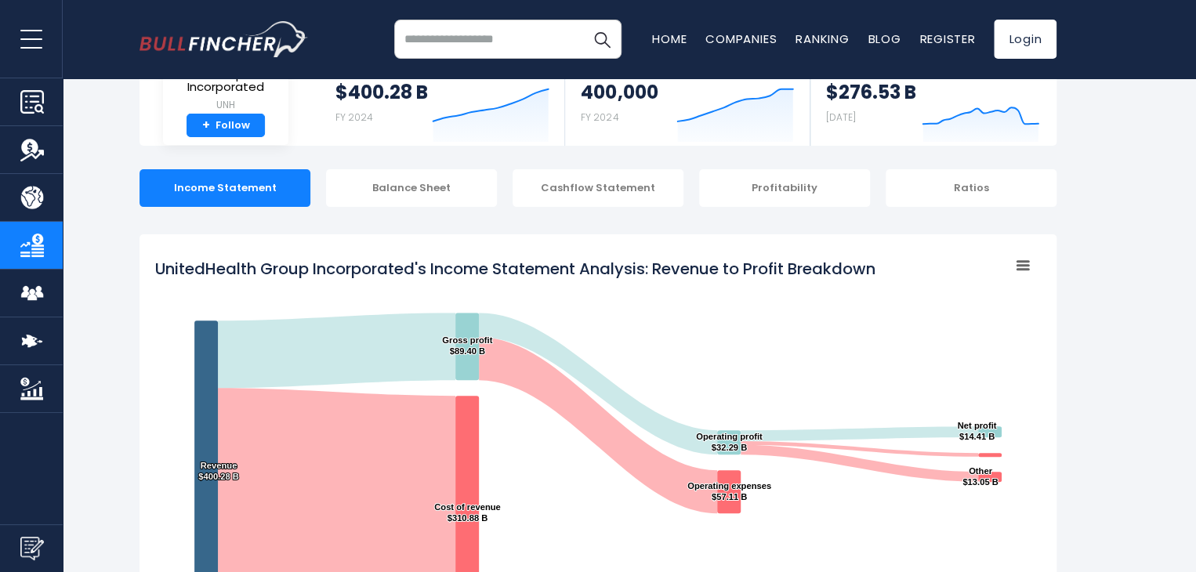
scroll to position [0, 0]
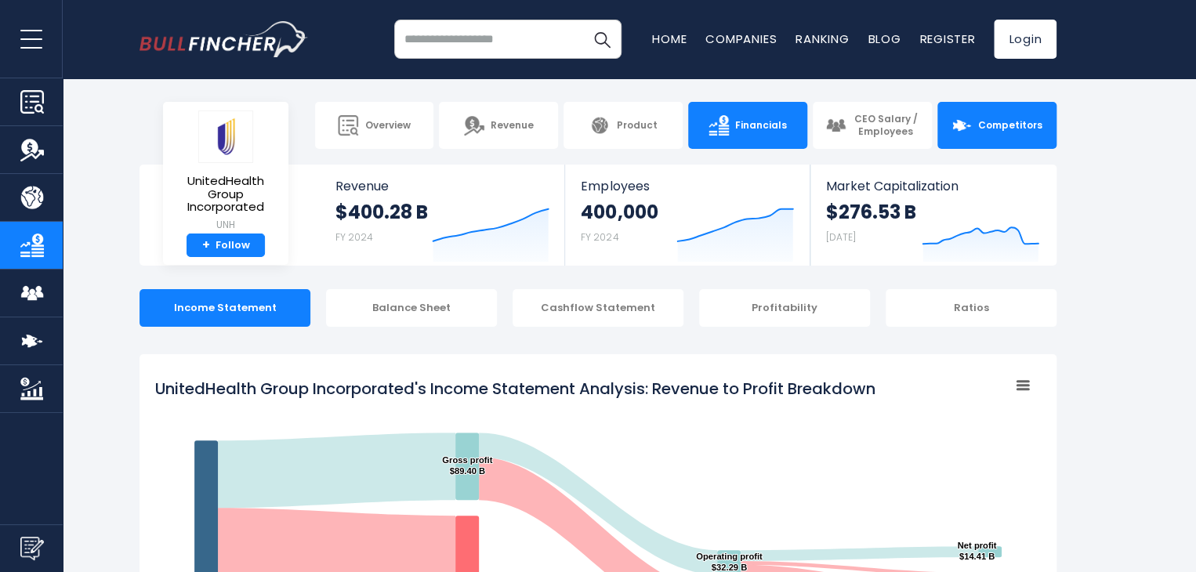
click at [1016, 126] on span "Competitors" at bounding box center [1010, 125] width 64 height 13
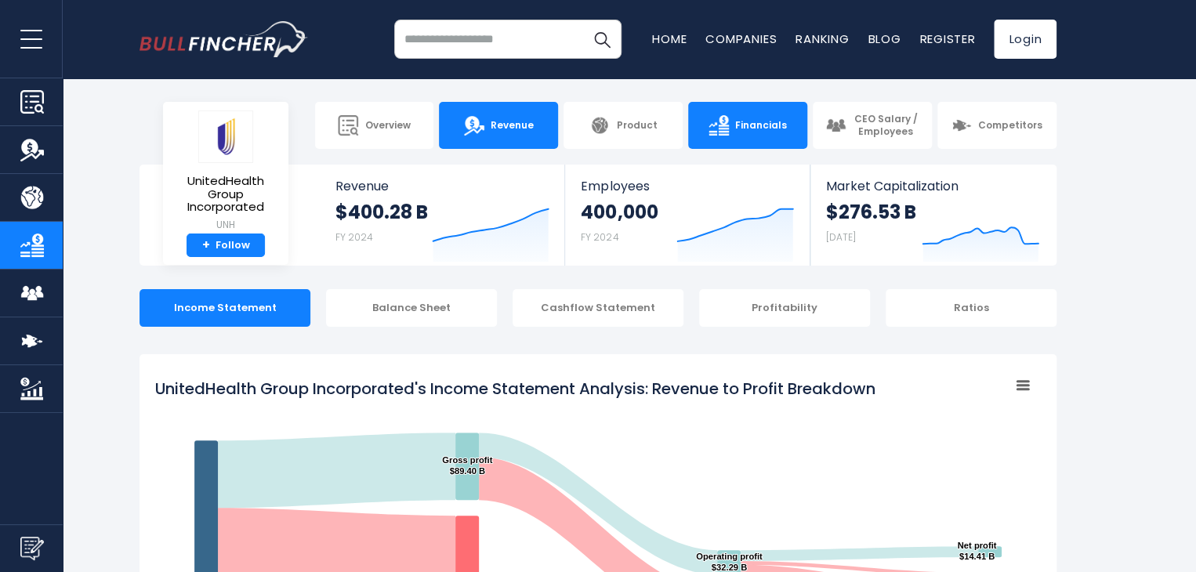
click at [494, 111] on link "Revenue" at bounding box center [498, 125] width 119 height 47
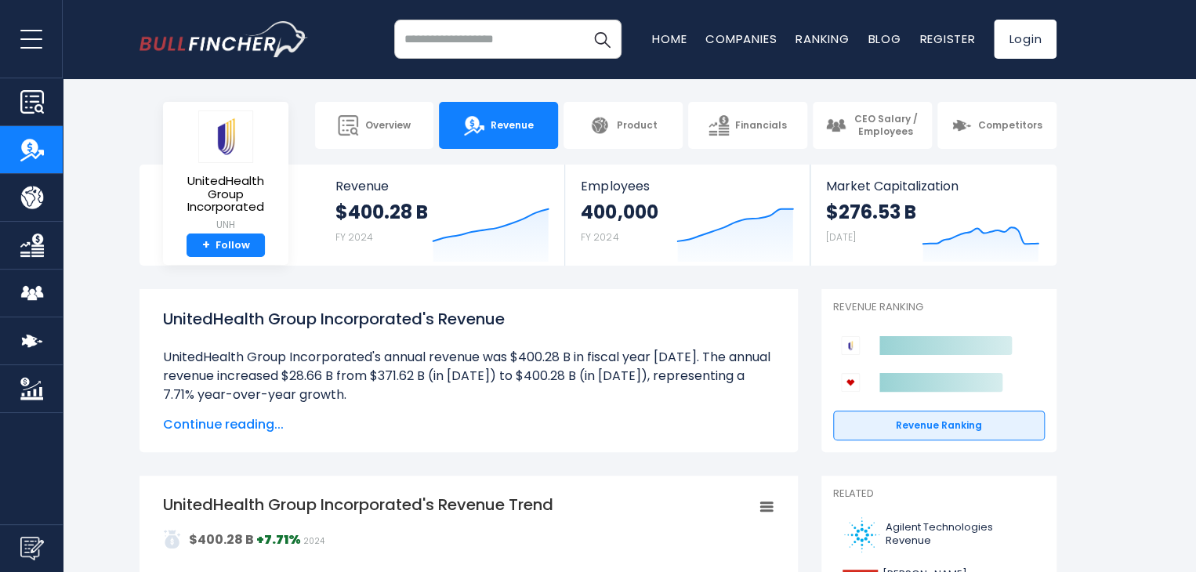
click at [25, 386] on img "Company Market Cap" at bounding box center [32, 389] width 24 height 24
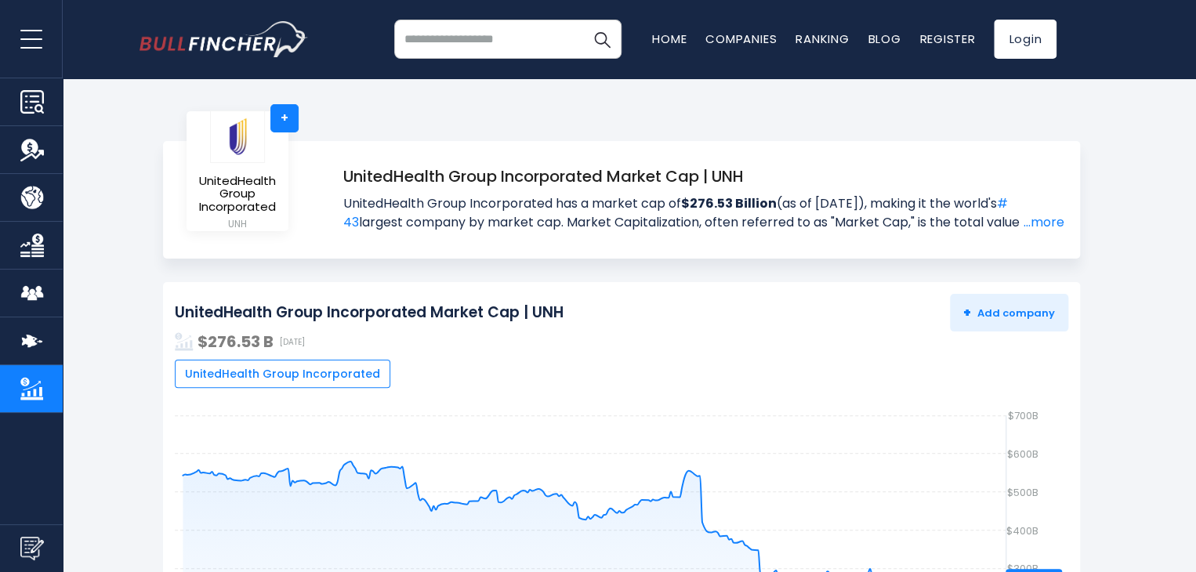
click at [31, 100] on img "Company Overview" at bounding box center [32, 102] width 24 height 24
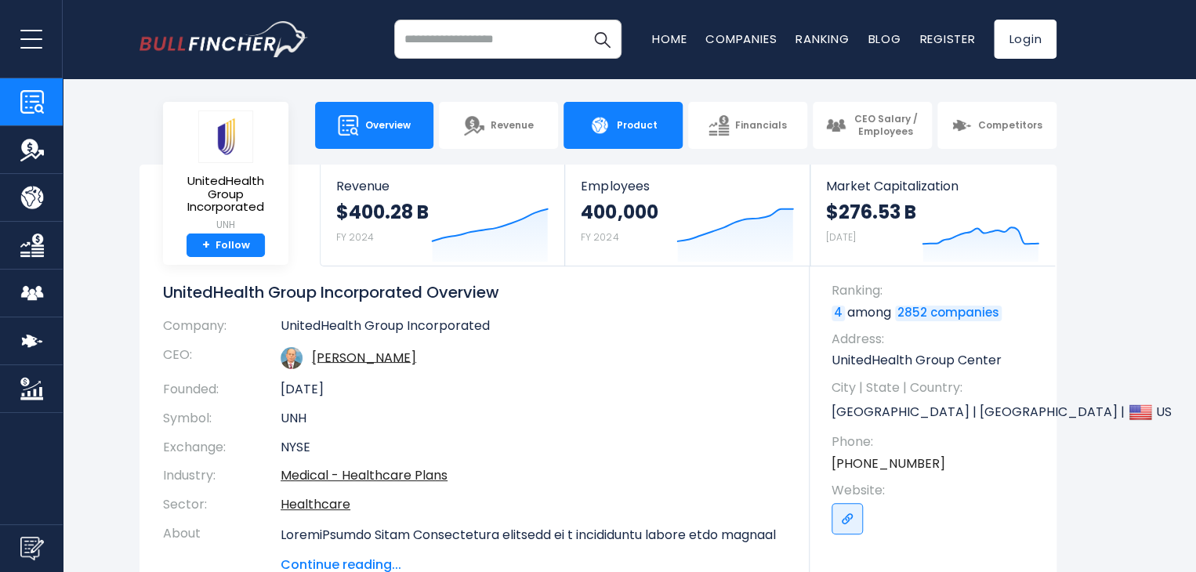
click at [637, 122] on span "Product" at bounding box center [636, 125] width 41 height 13
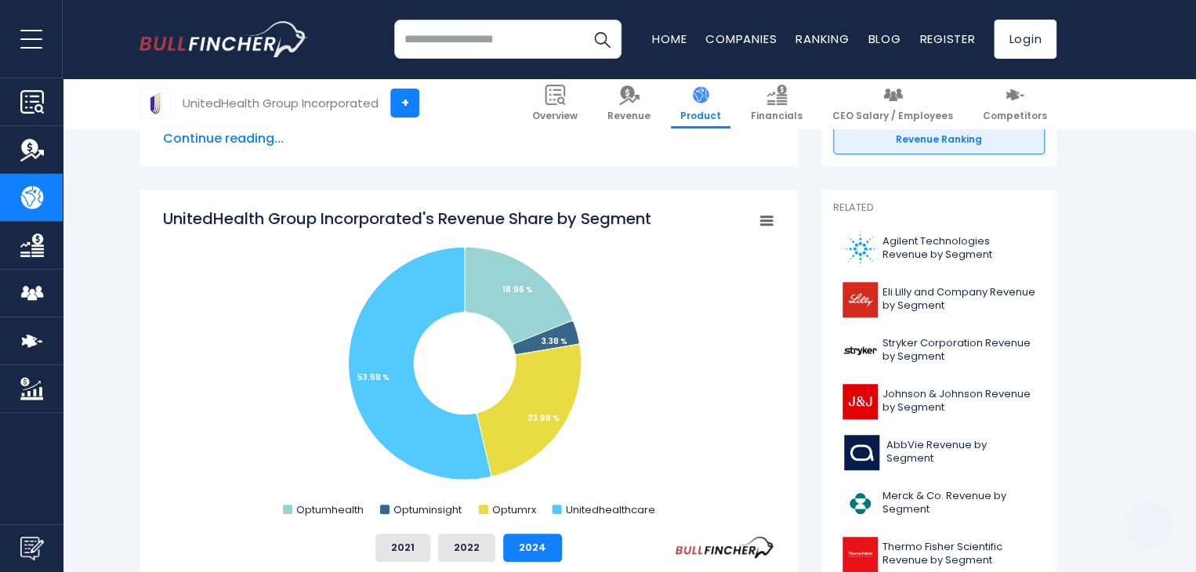
scroll to position [392, 0]
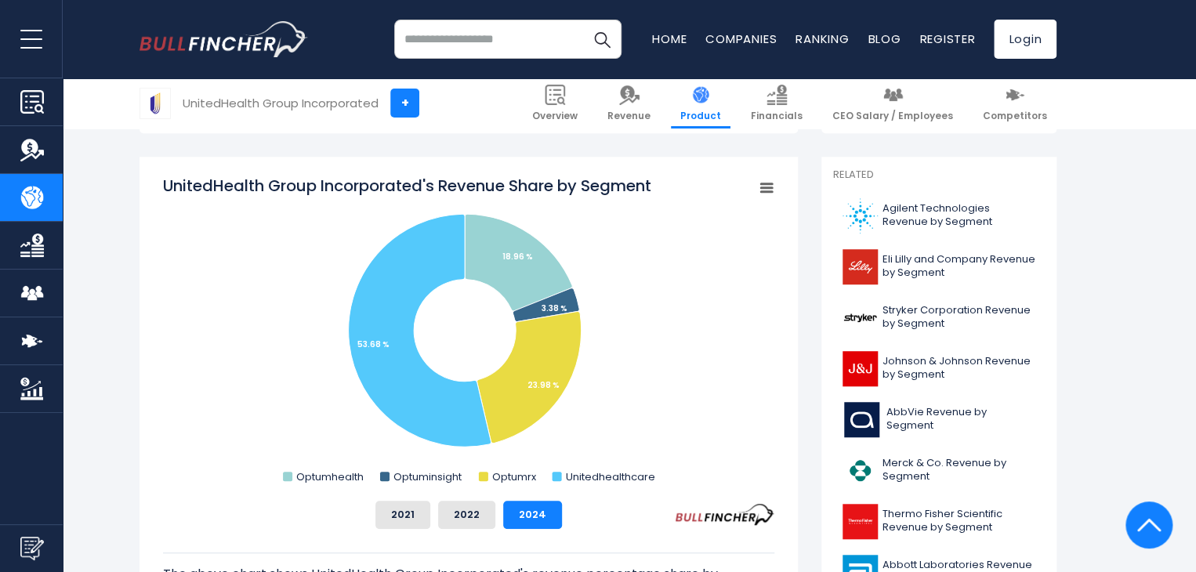
click at [770, 186] on rect "UnitedHealth Group Incorporated's Revenue Share by Segment" at bounding box center [767, 188] width 22 height 22
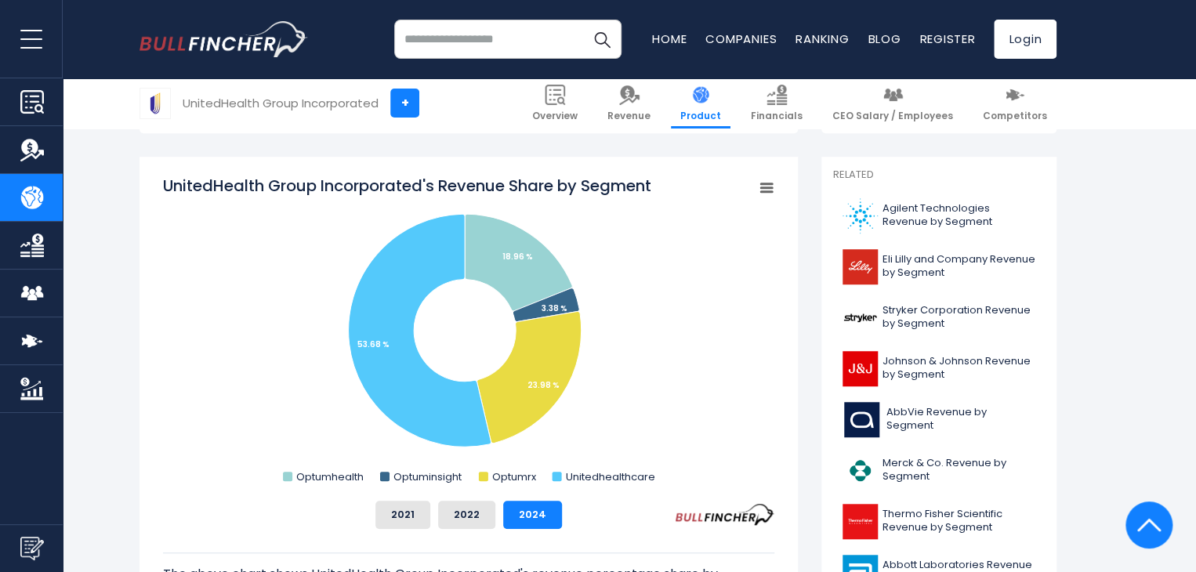
click at [459, 35] on input "search" at bounding box center [507, 39] width 227 height 39
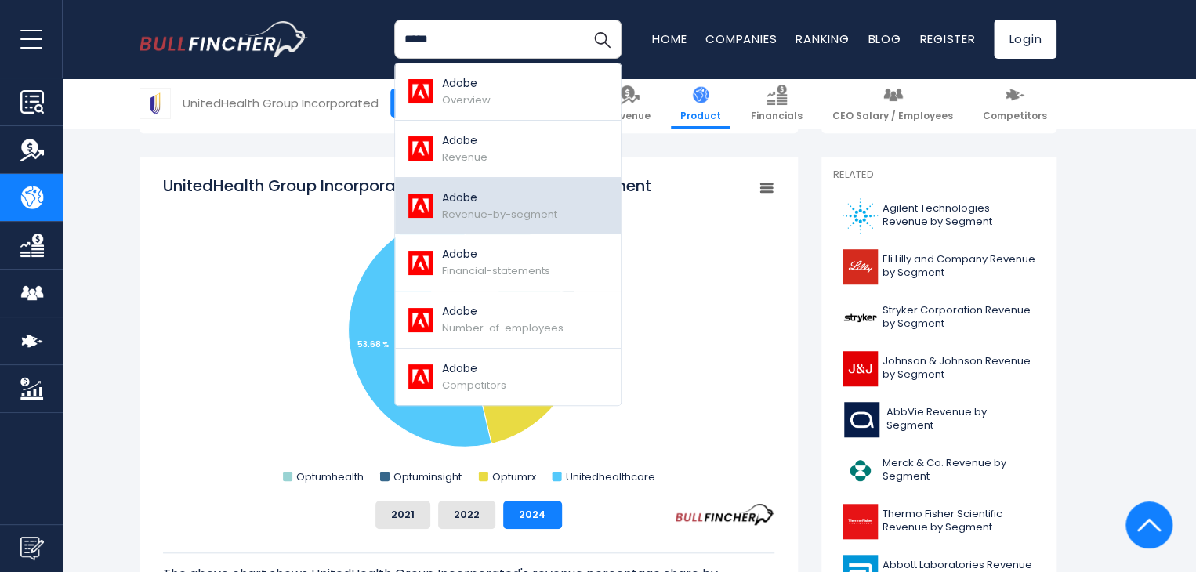
type input "*****"
click at [462, 201] on p "Adobe" at bounding box center [499, 198] width 115 height 16
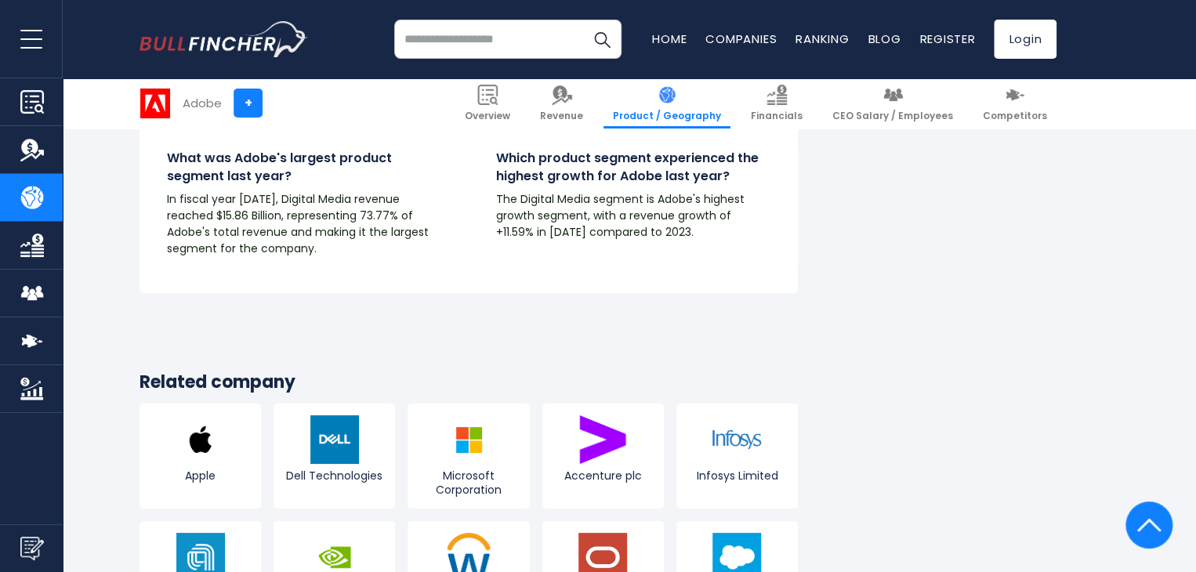
scroll to position [2900, 0]
